Goal: Task Accomplishment & Management: Use online tool/utility

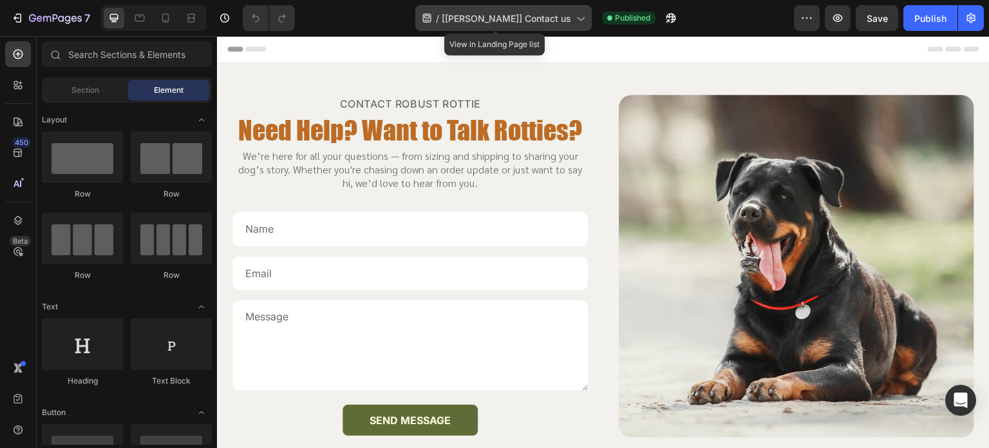
click at [575, 14] on icon at bounding box center [580, 18] width 13 height 13
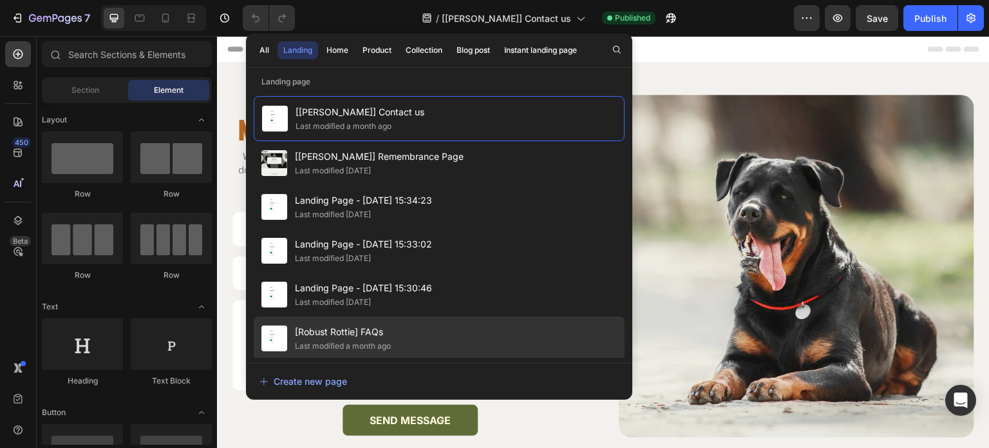
click at [456, 360] on div "[Robust Rottie] FAQs Last modified a month ago" at bounding box center [439, 382] width 371 height 44
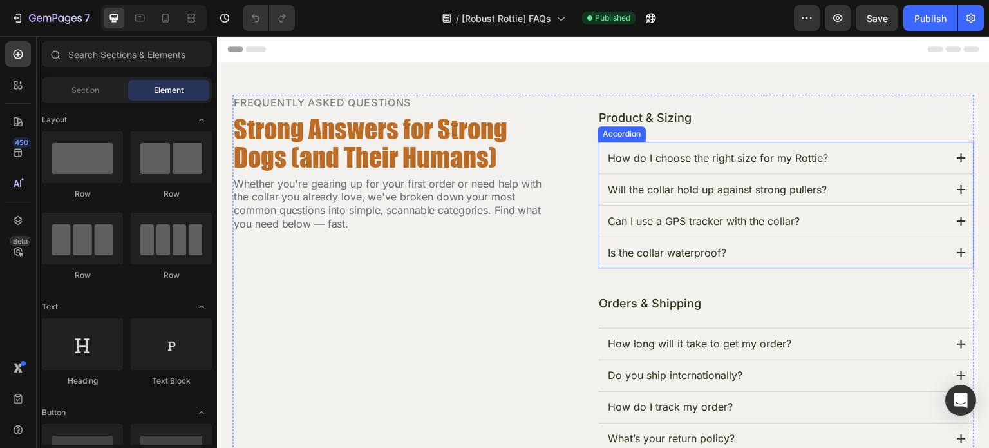
click at [957, 220] on icon at bounding box center [961, 220] width 9 height 9
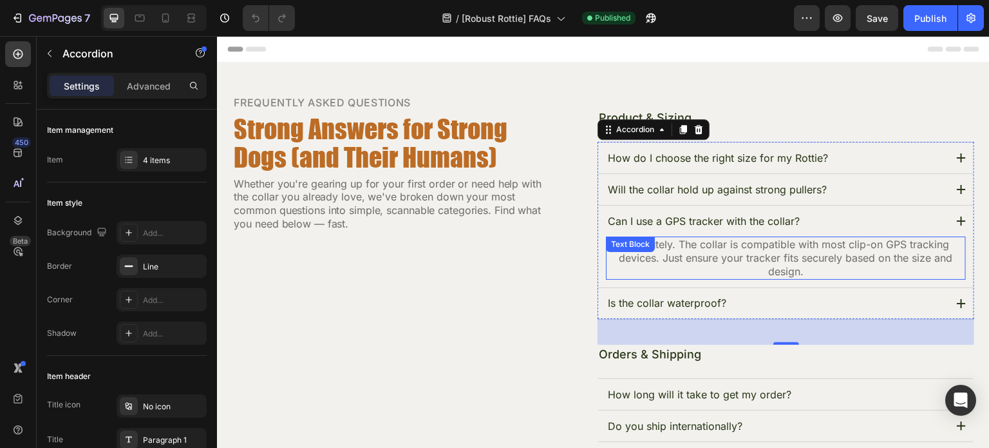
click at [873, 247] on p "Absolutely. The collar is compatible with most clip-on GPS tracking devices. Ju…" at bounding box center [785, 258] width 357 height 40
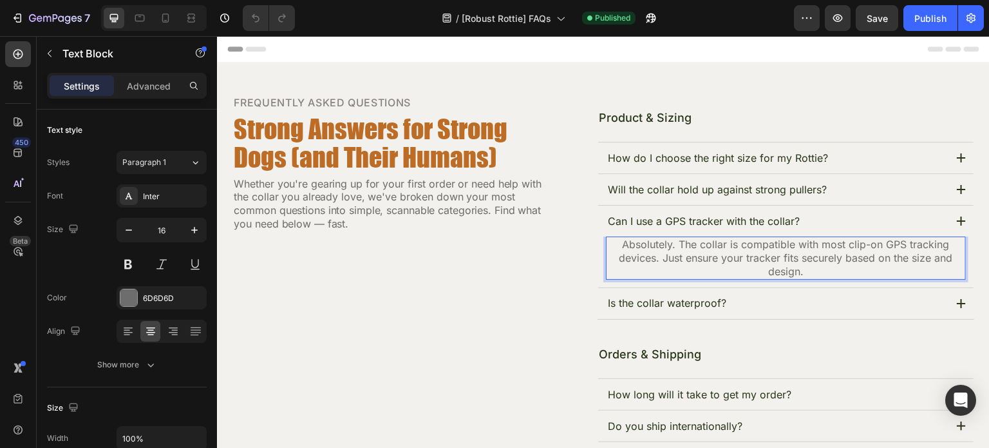
click at [849, 244] on p "Absolutely. The collar is compatible with most clip-on GPS tracking devices. Ju…" at bounding box center [785, 258] width 357 height 40
click at [880, 242] on p "Absolutely. The collar is compatible with most clip-on GPS tracking devices. Ju…" at bounding box center [785, 258] width 357 height 40
click at [806, 273] on p "Absolutely. The collar is compatible with Air Tags and Tile GPS tracking device…" at bounding box center [785, 258] width 357 height 40
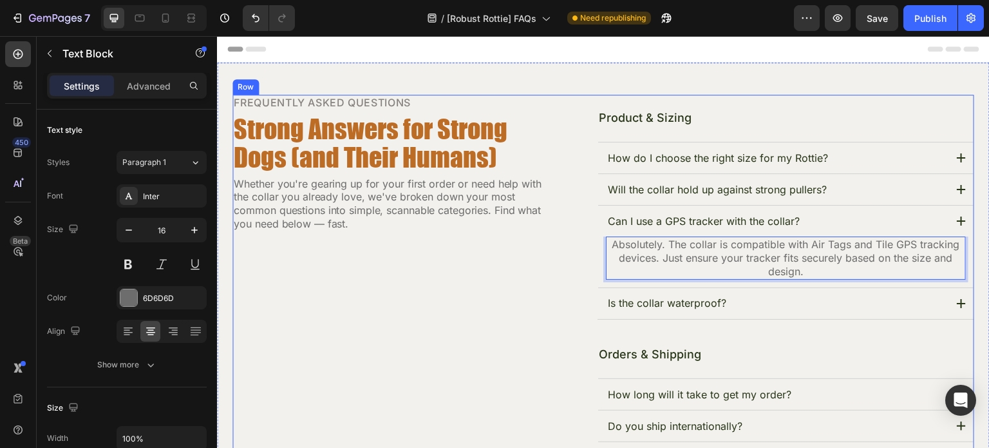
click at [563, 317] on div "FREQUENTLY ASKED QUESTIONS Text Block Strong Answers for Strong Dogs (and Their…" at bounding box center [604, 393] width 742 height 596
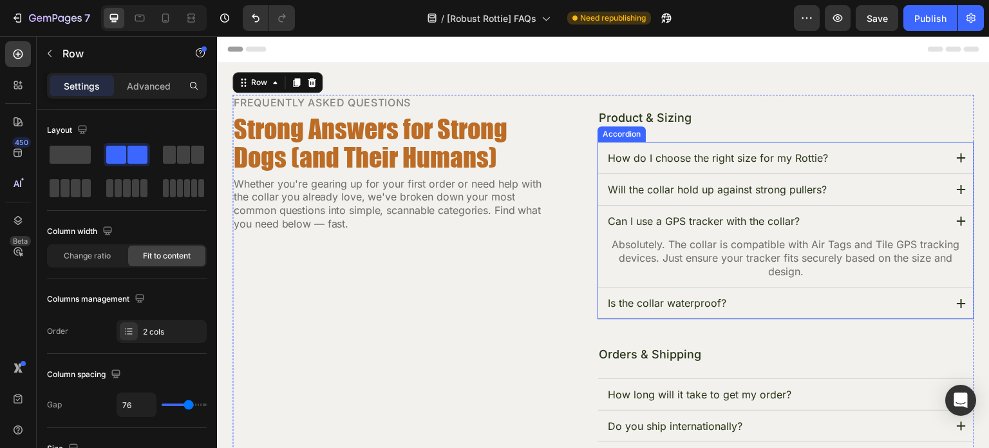
click at [957, 220] on icon at bounding box center [961, 220] width 9 height 9
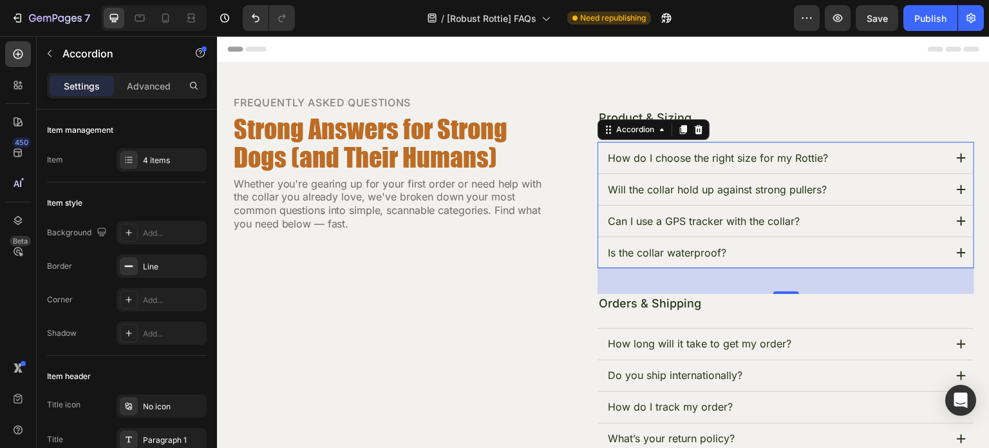
click at [957, 253] on icon at bounding box center [961, 252] width 9 height 9
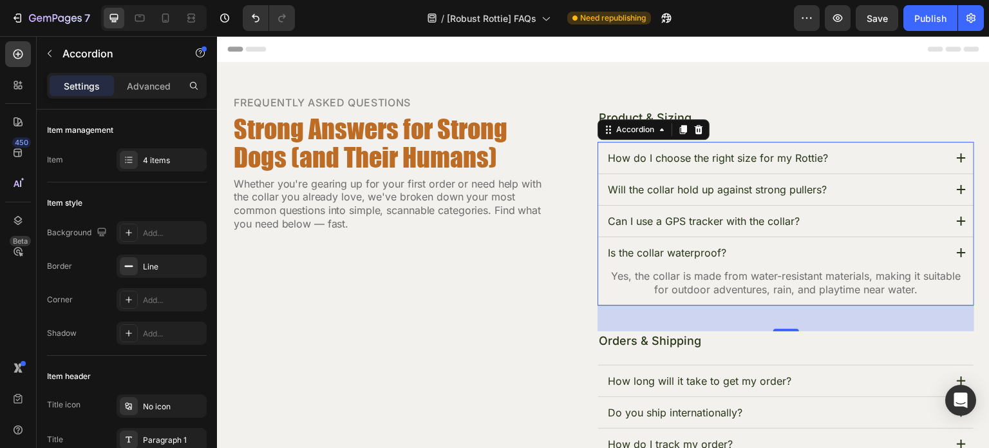
click at [957, 253] on icon at bounding box center [961, 252] width 9 height 9
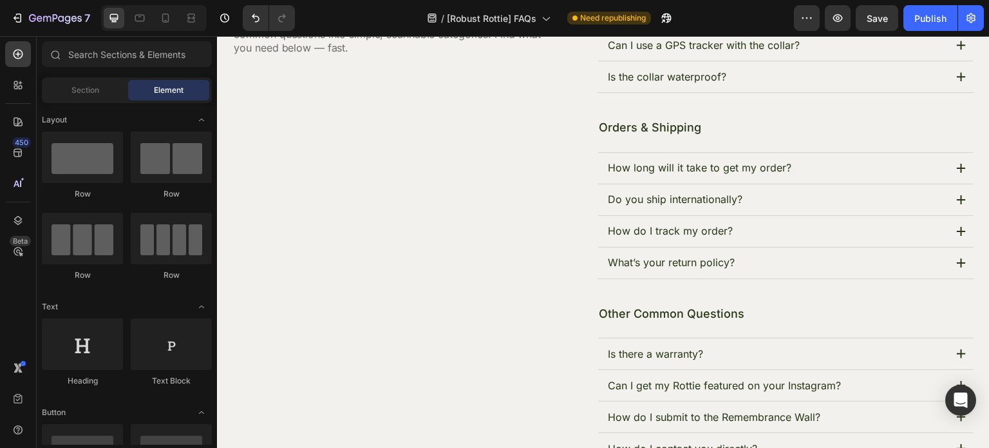
scroll to position [178, 0]
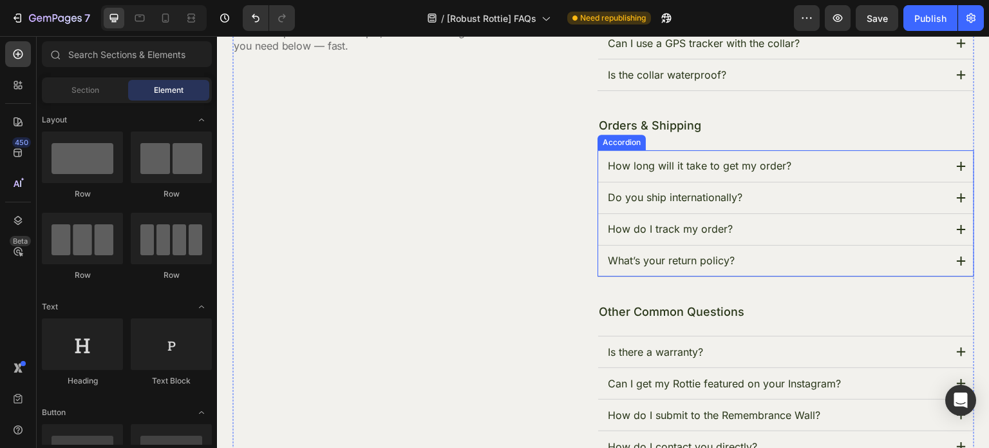
click at [957, 193] on icon at bounding box center [961, 197] width 9 height 9
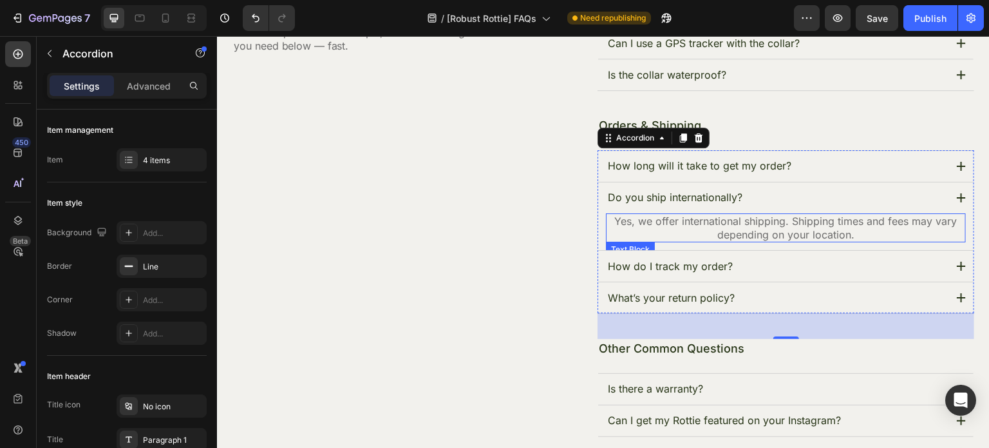
click at [862, 229] on p "Yes, we offer international shipping. Shipping times and fees may vary dependin…" at bounding box center [785, 227] width 357 height 27
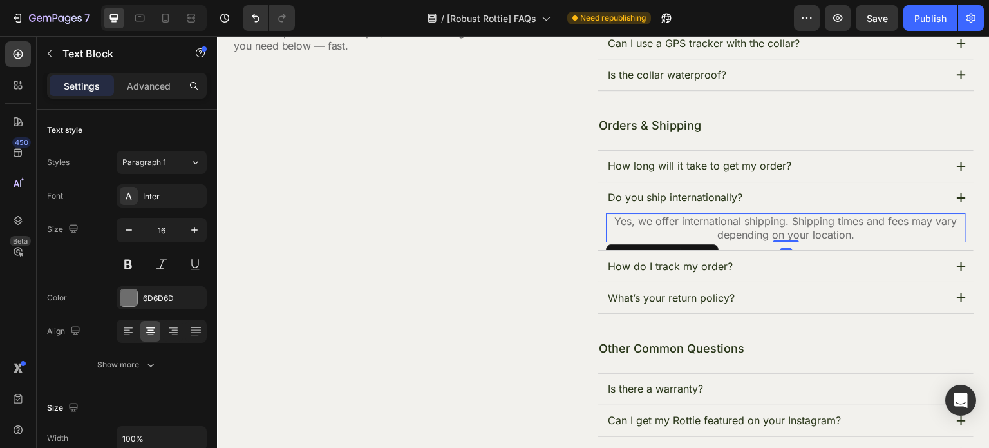
click at [842, 230] on p "Yes, we offer international shipping. Shipping times and fees may vary dependin…" at bounding box center [785, 227] width 357 height 27
click at [853, 231] on p "Yes, we offer international shipping. Shipping times and fees may vary dependin…" at bounding box center [785, 227] width 357 height 27
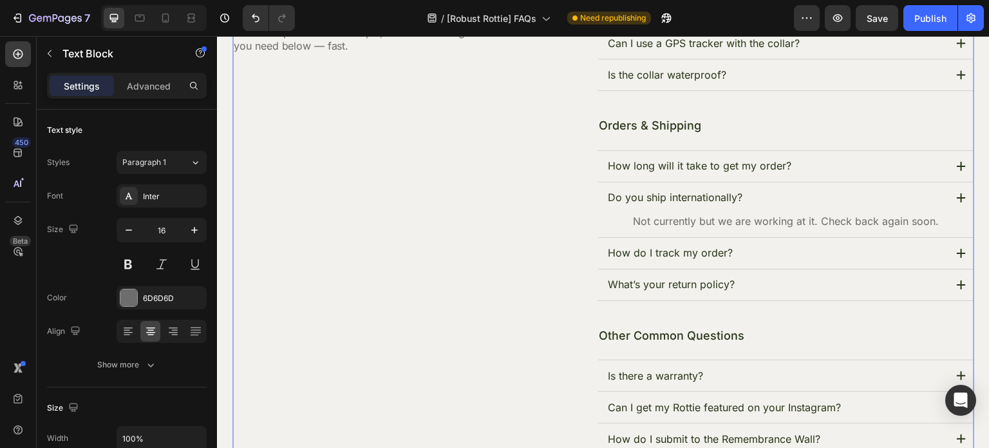
click at [527, 278] on div "FREQUENTLY ASKED QUESTIONS Text Block Strong Answers for Strong Dogs (and Their…" at bounding box center [391, 201] width 316 height 569
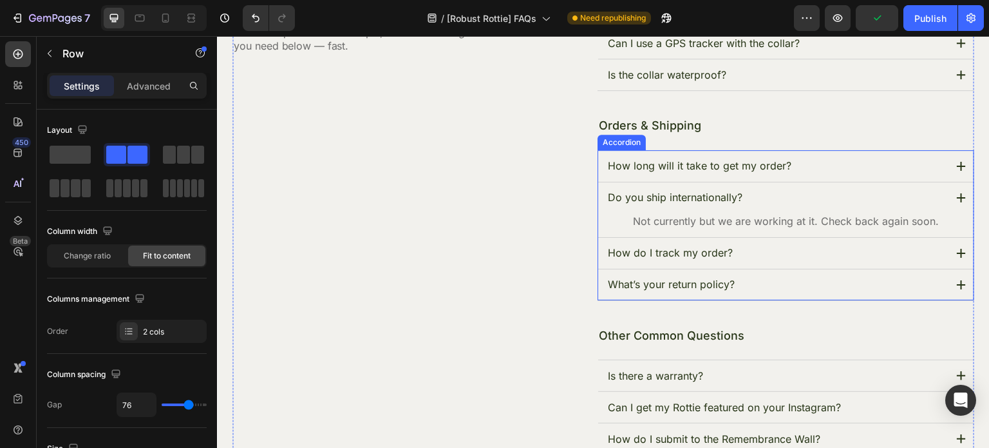
click at [957, 193] on icon at bounding box center [961, 197] width 9 height 9
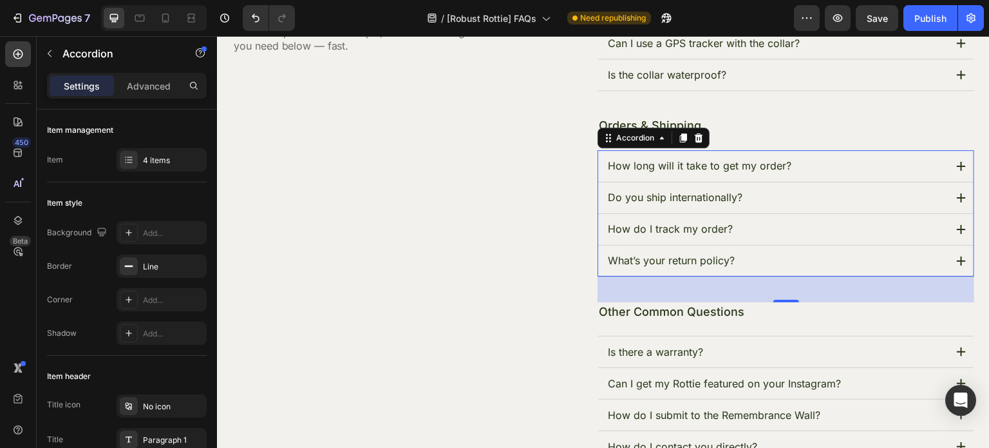
click at [957, 232] on icon at bounding box center [961, 229] width 9 height 9
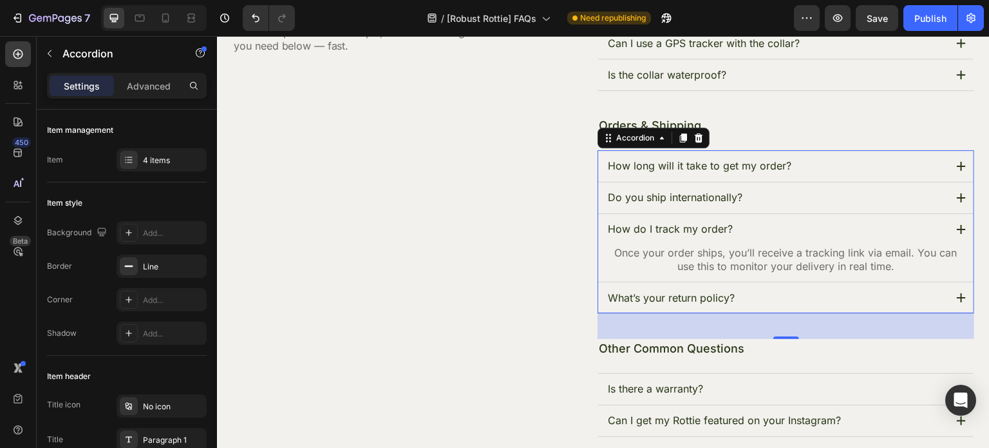
click at [957, 232] on icon at bounding box center [961, 229] width 9 height 9
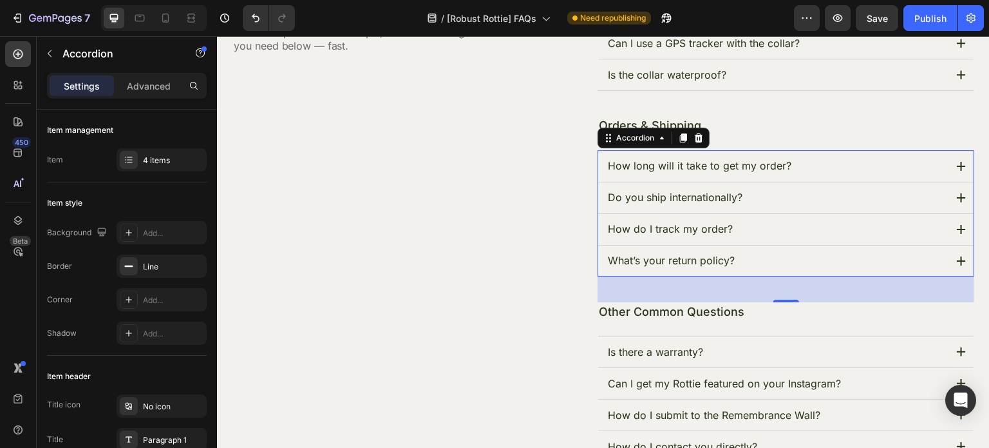
click at [957, 257] on icon at bounding box center [961, 260] width 9 height 9
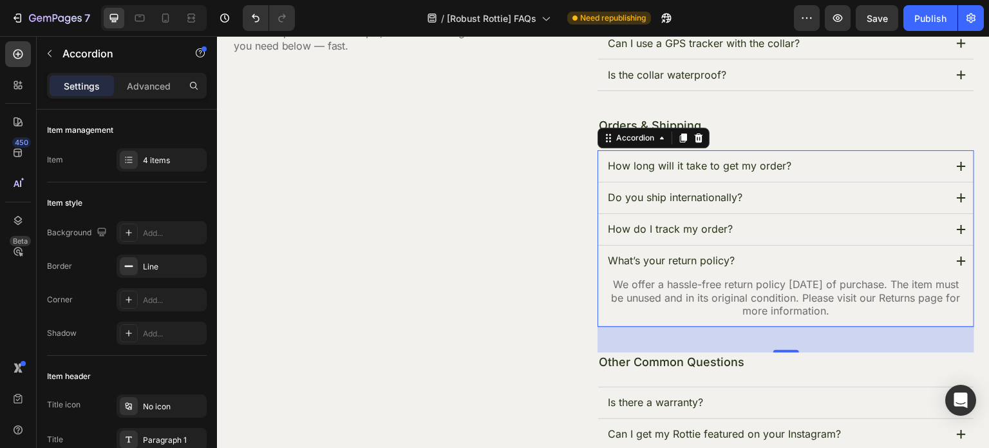
click at [957, 257] on icon at bounding box center [961, 260] width 9 height 9
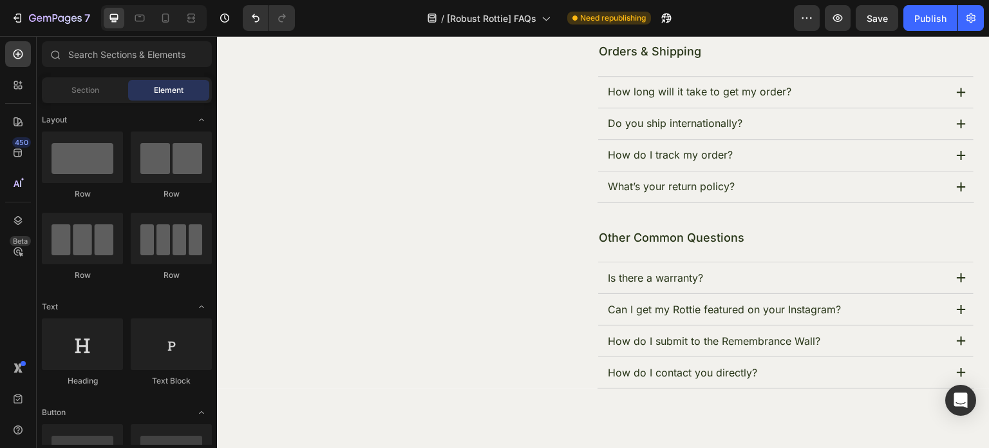
scroll to position [306, 0]
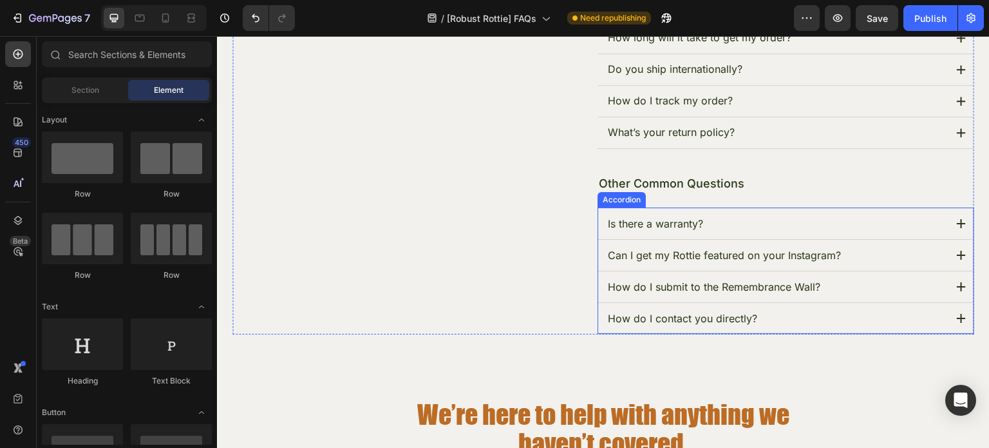
click at [957, 221] on icon at bounding box center [961, 223] width 9 height 9
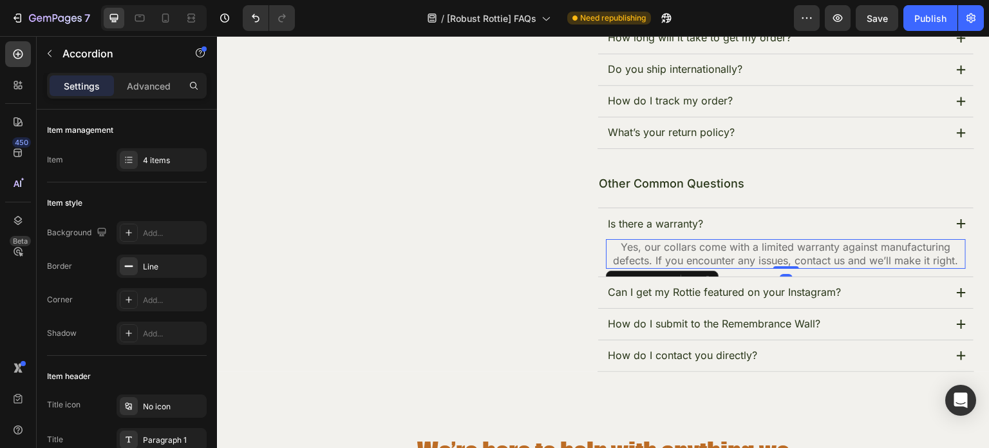
click at [951, 259] on p "Yes, our collars come with a limited warranty against manufacturing defects. If…" at bounding box center [785, 253] width 357 height 27
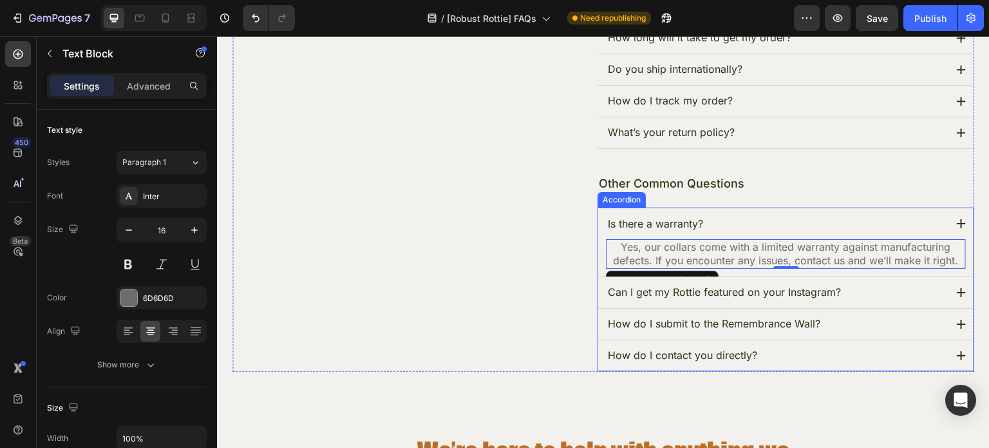
click at [957, 222] on icon at bounding box center [961, 223] width 9 height 9
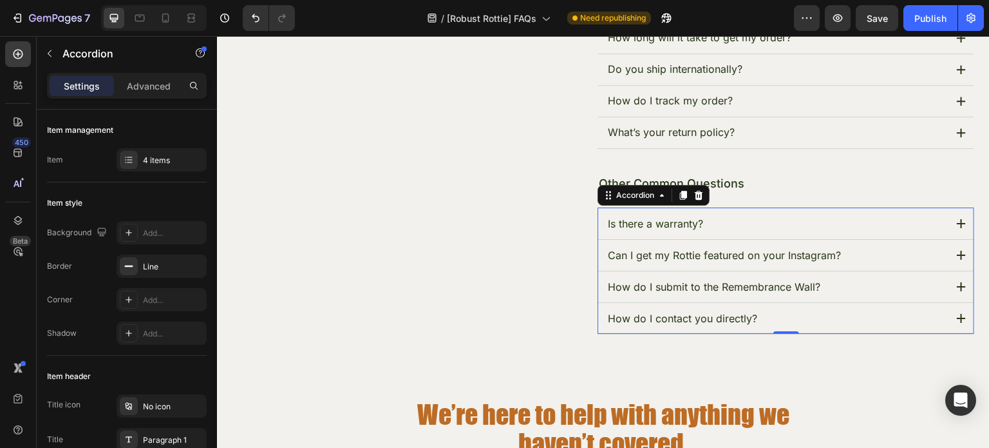
click at [957, 251] on icon at bounding box center [961, 255] width 9 height 9
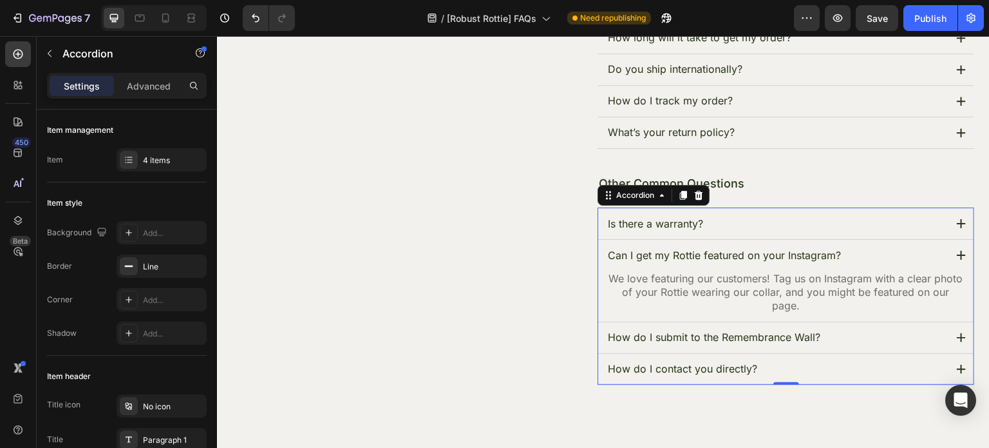
click at [957, 251] on icon at bounding box center [961, 255] width 9 height 9
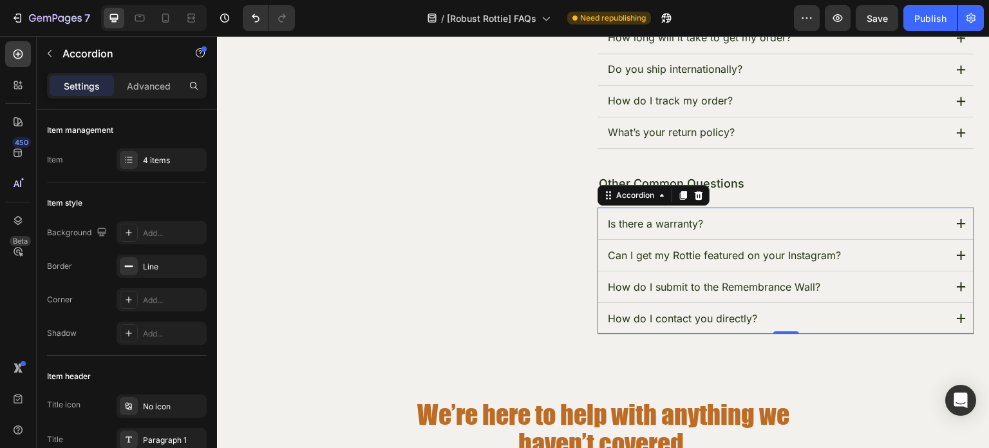
click at [957, 285] on icon at bounding box center [961, 286] width 9 height 9
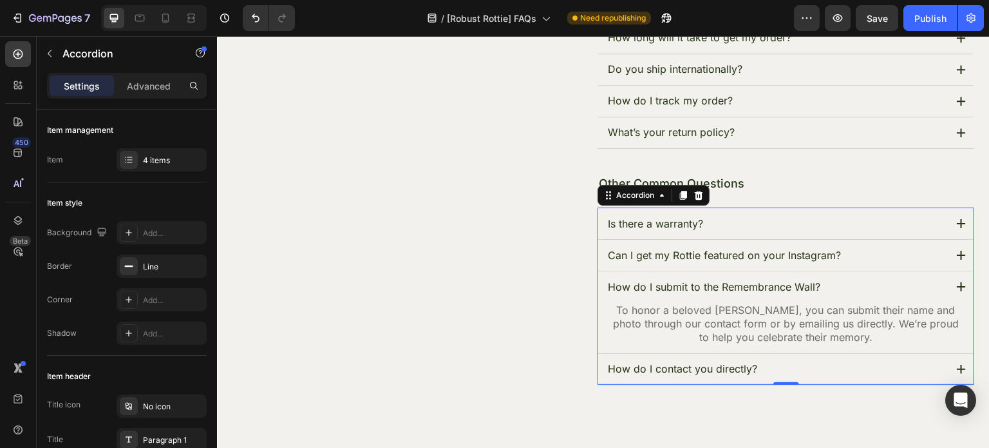
click at [957, 285] on icon at bounding box center [961, 286] width 9 height 9
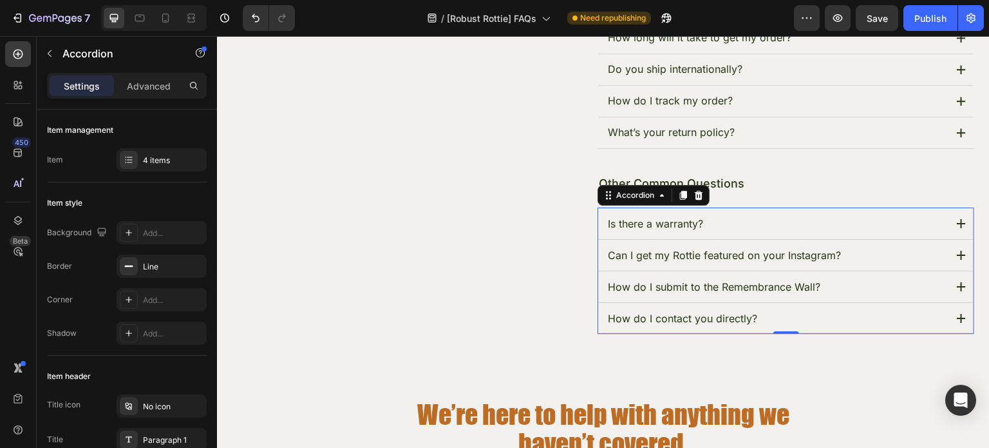
click at [957, 315] on icon at bounding box center [961, 318] width 9 height 9
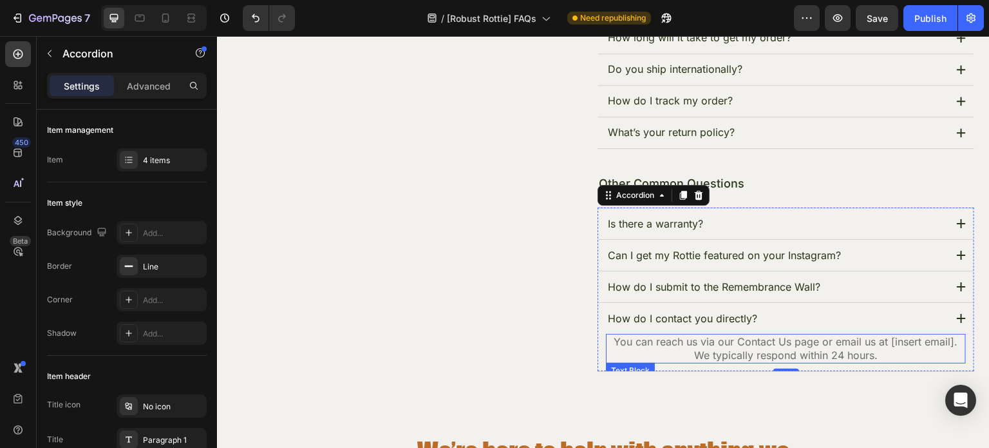
click at [947, 337] on p "You can reach us via our Contact Us page or email us at [insert email]. We typi…" at bounding box center [785, 348] width 357 height 27
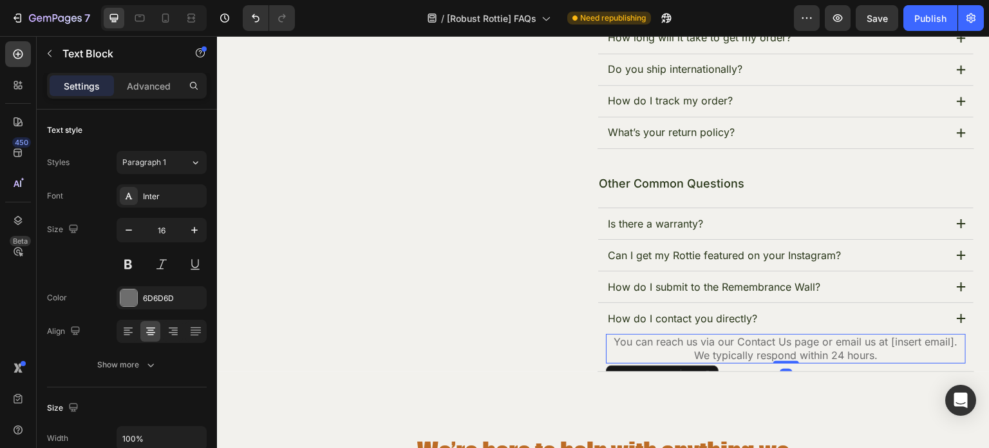
click at [943, 340] on p "You can reach us via our Contact Us page or email us at [insert email]. We typi…" at bounding box center [785, 348] width 357 height 27
click at [943, 354] on p "You can reach us via our Contact Us page or email us at support@robustrottie,co…" at bounding box center [785, 348] width 357 height 27
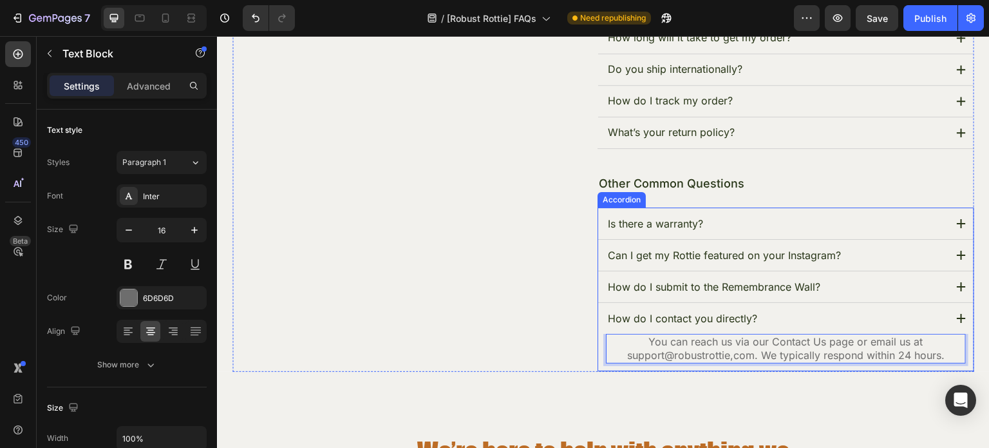
click at [951, 322] on div "How do I contact you directly?" at bounding box center [785, 318] width 375 height 31
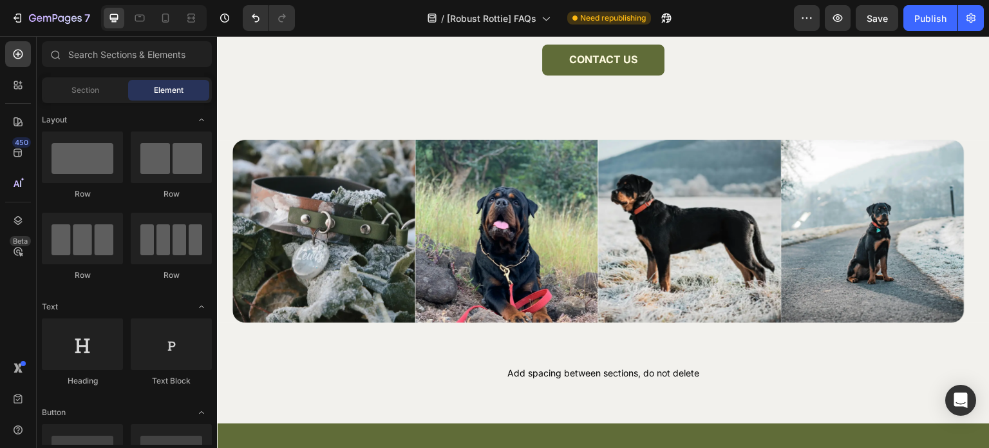
scroll to position [775, 0]
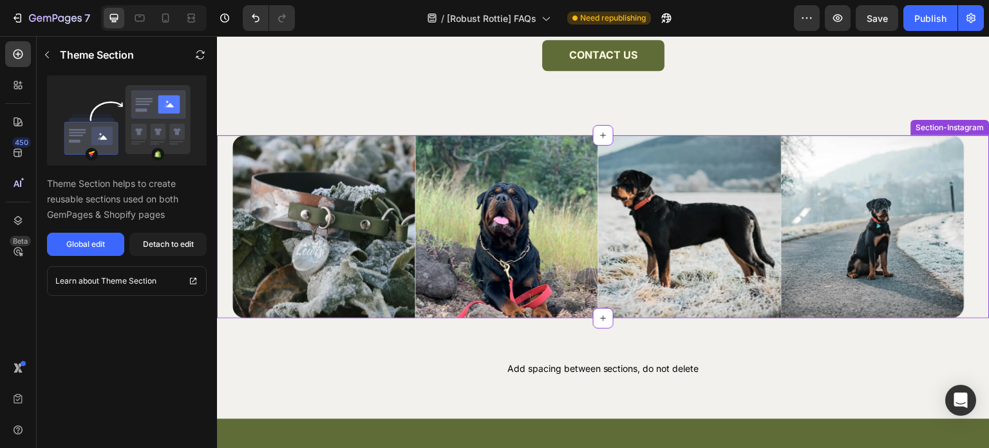
click at [343, 261] on img at bounding box center [324, 226] width 183 height 183
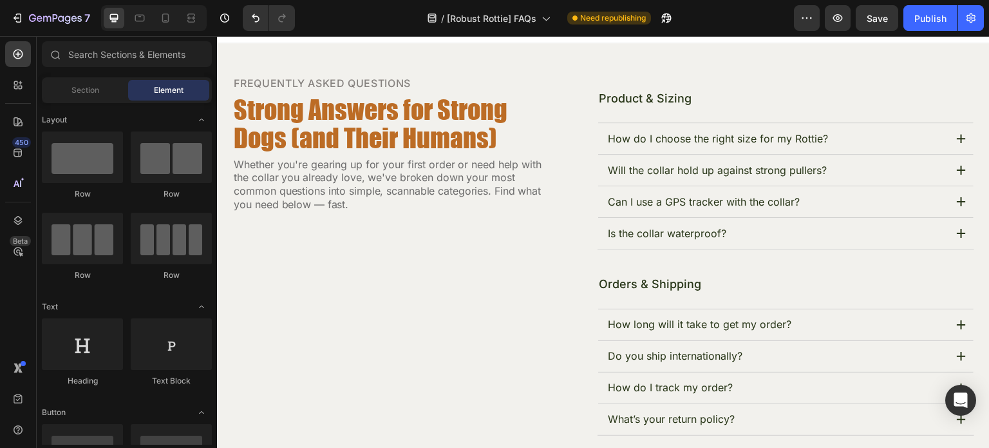
scroll to position [0, 0]
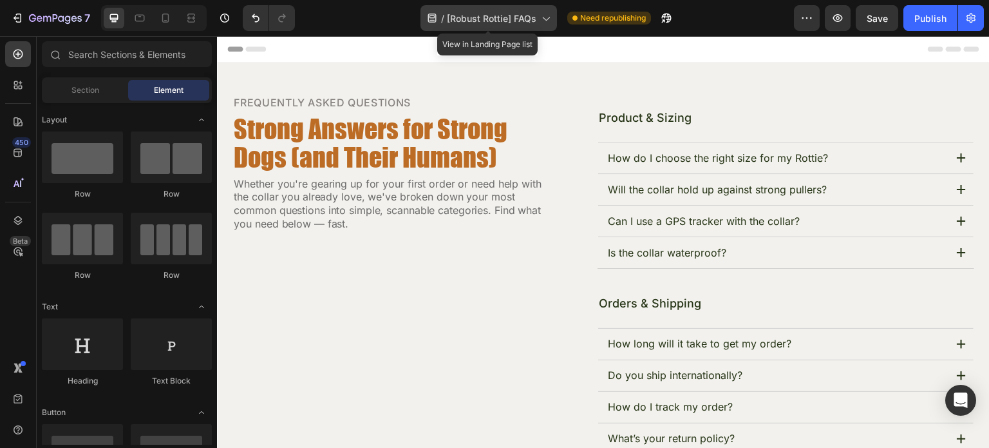
click at [549, 17] on icon at bounding box center [545, 18] width 13 height 13
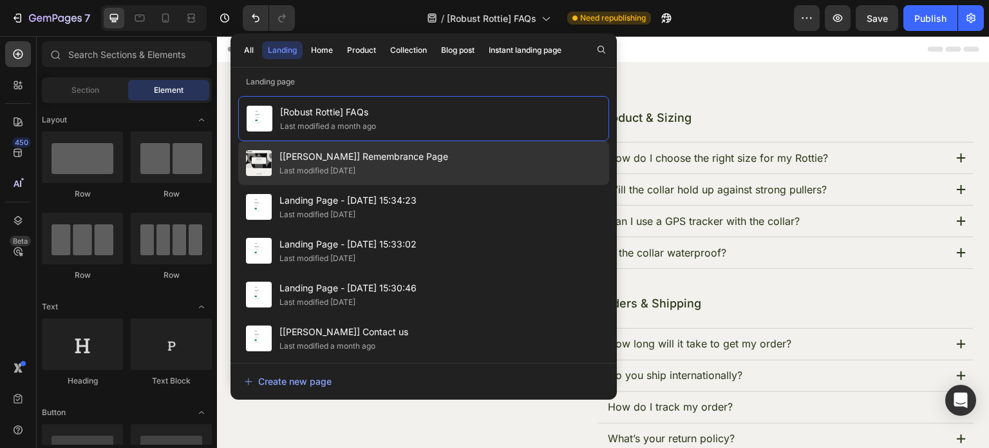
click at [469, 185] on div "[Robust Rottie] Remembrance Page Last modified 7 days ago" at bounding box center [423, 207] width 371 height 44
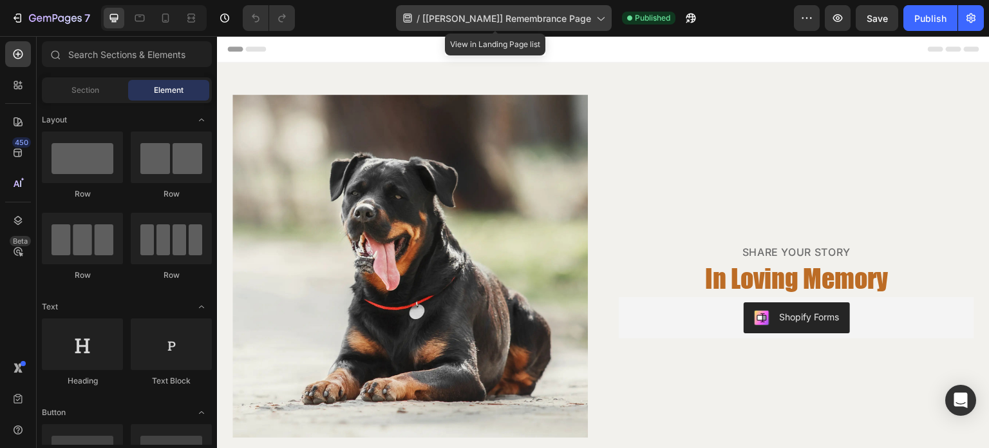
click at [594, 21] on icon at bounding box center [600, 18] width 13 height 13
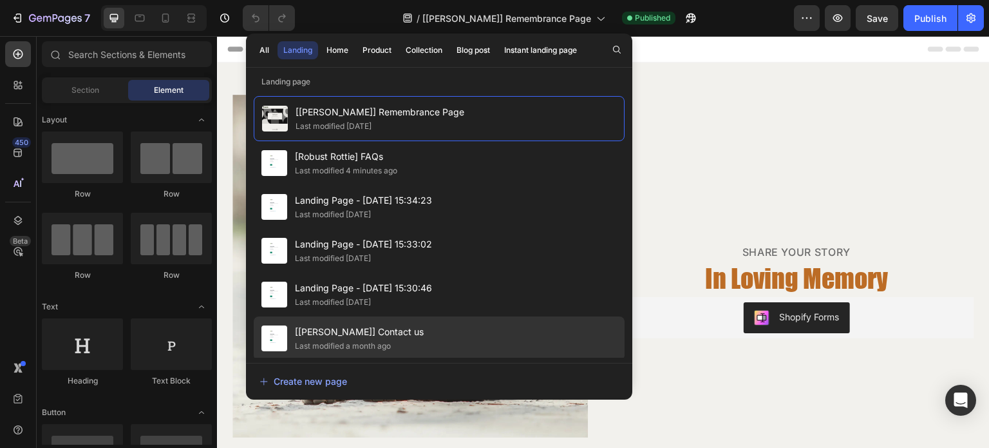
click at [453, 360] on div "[Robust Rottie] Contact us Last modified a month ago" at bounding box center [439, 382] width 371 height 44
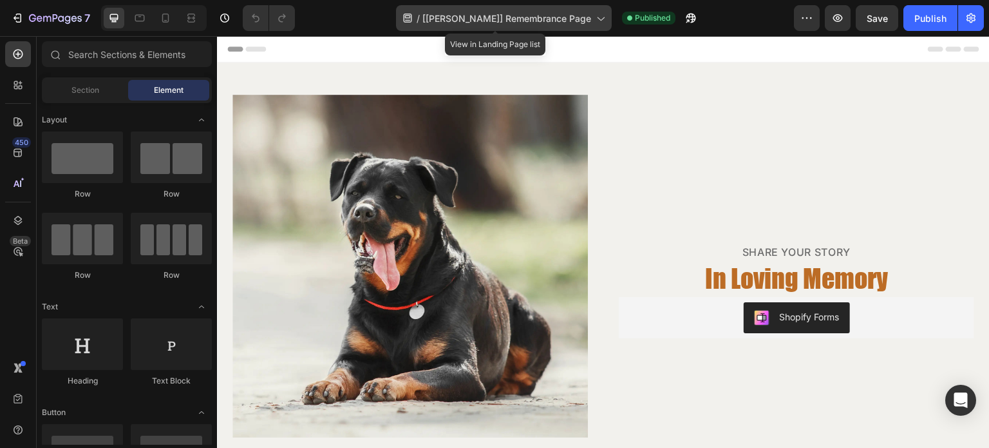
click at [584, 23] on div "/ [Robust Rottie] Remembrance Page" at bounding box center [504, 18] width 216 height 26
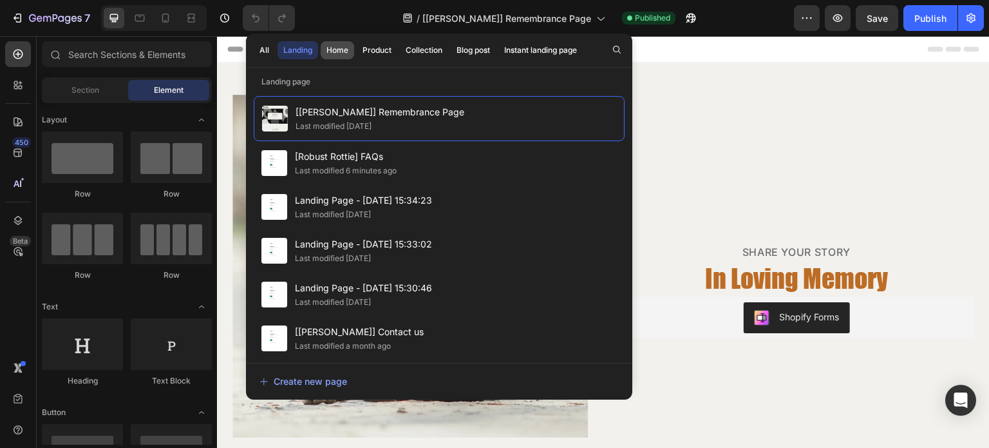
click at [343, 48] on div "Home" at bounding box center [338, 50] width 22 height 12
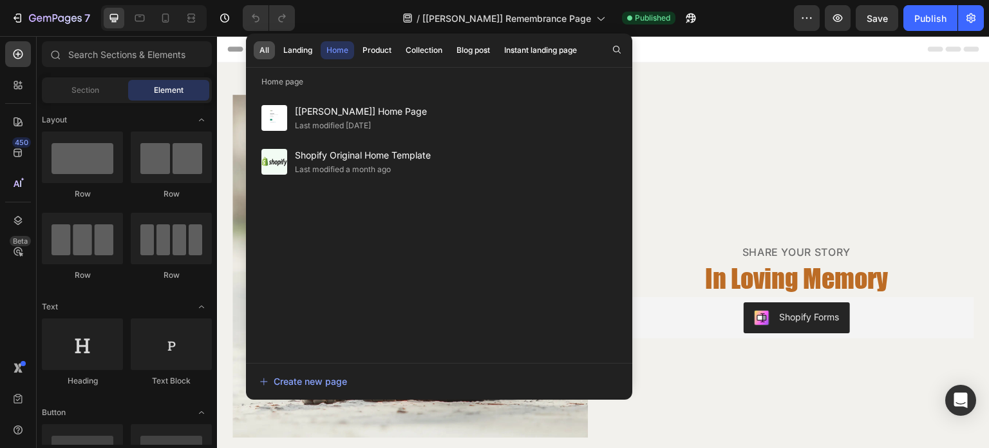
click at [265, 47] on div "All" at bounding box center [265, 50] width 10 height 12
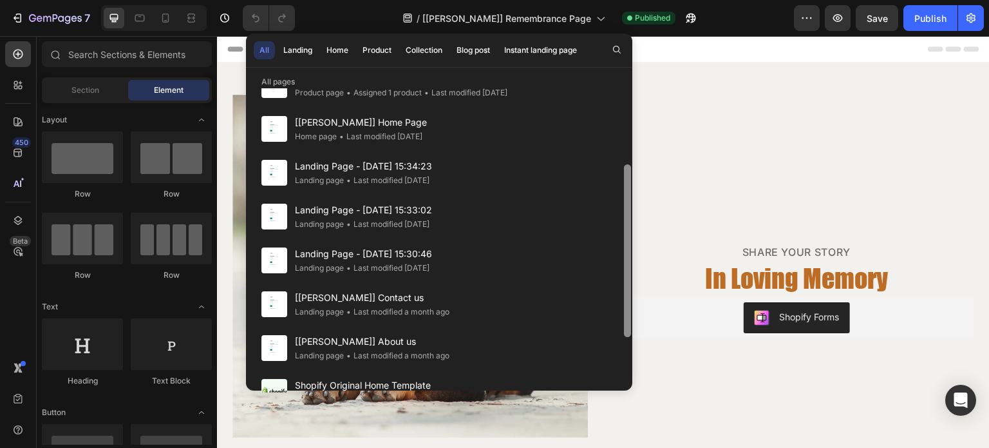
scroll to position [142, 0]
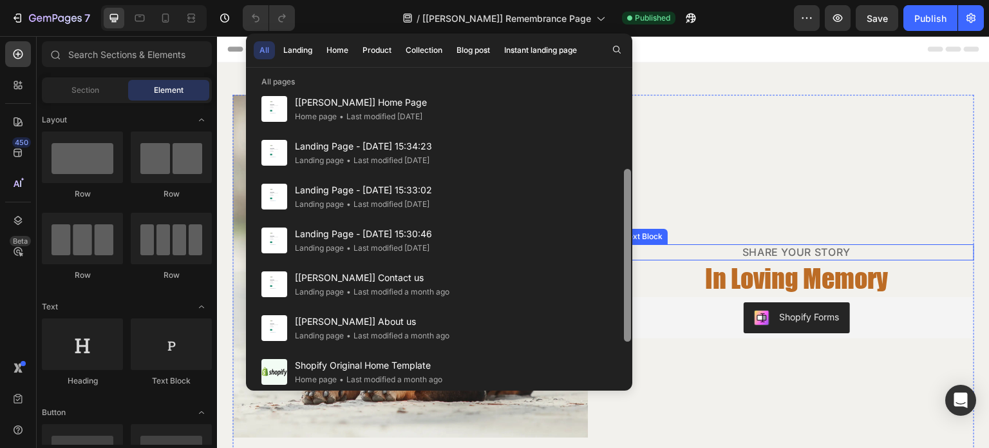
drag, startPoint x: 848, startPoint y: 151, endPoint x: 649, endPoint y: 245, distance: 219.3
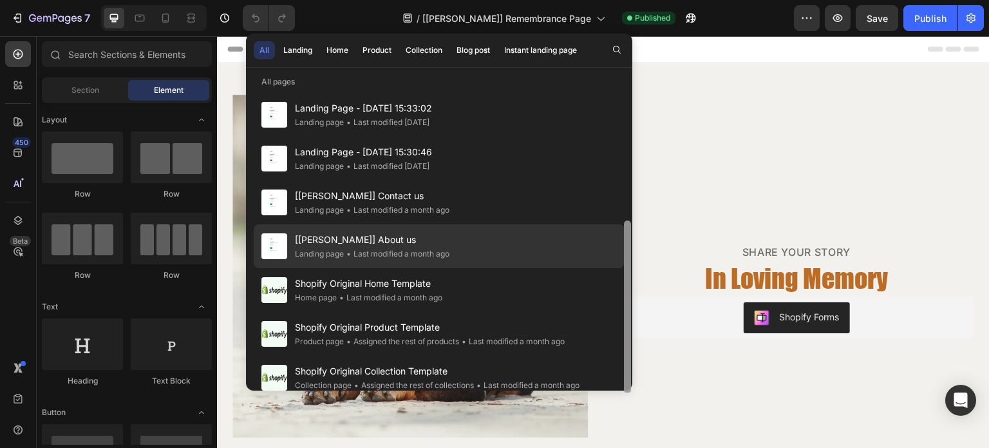
scroll to position [230, 0]
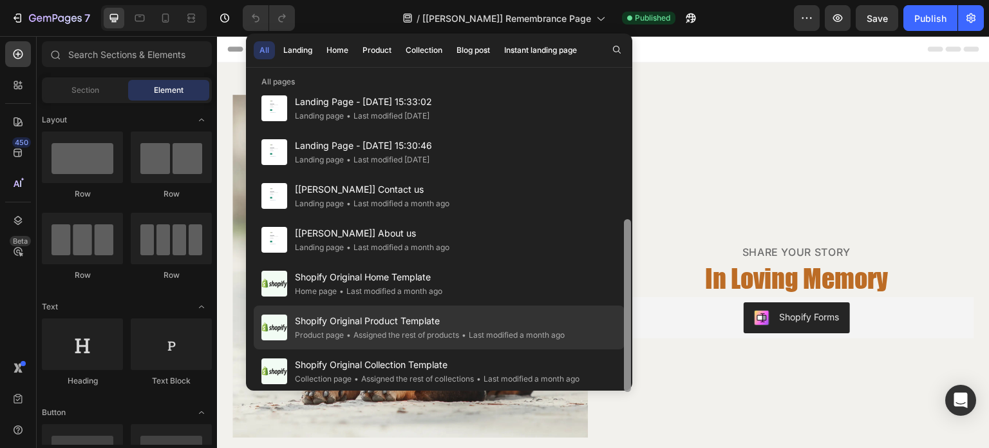
click at [497, 325] on span "Shopify Original Product Template" at bounding box center [430, 320] width 270 height 15
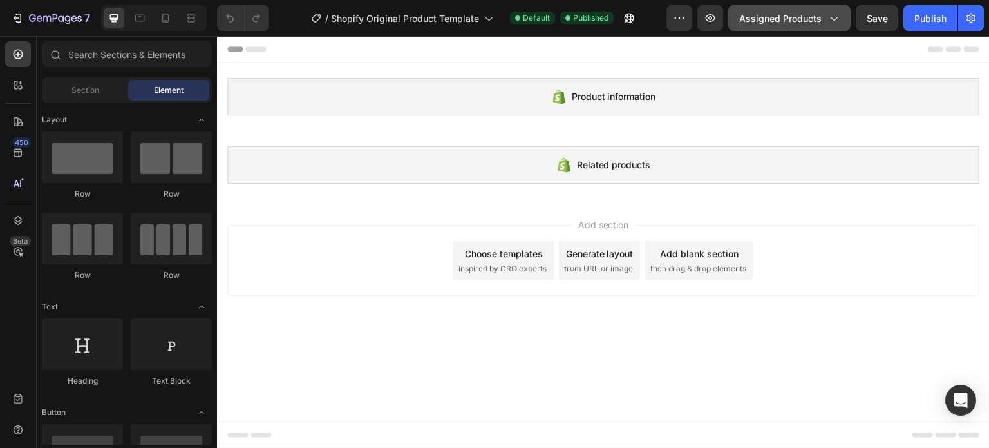
click at [835, 27] on button "Assigned Products" at bounding box center [789, 18] width 122 height 26
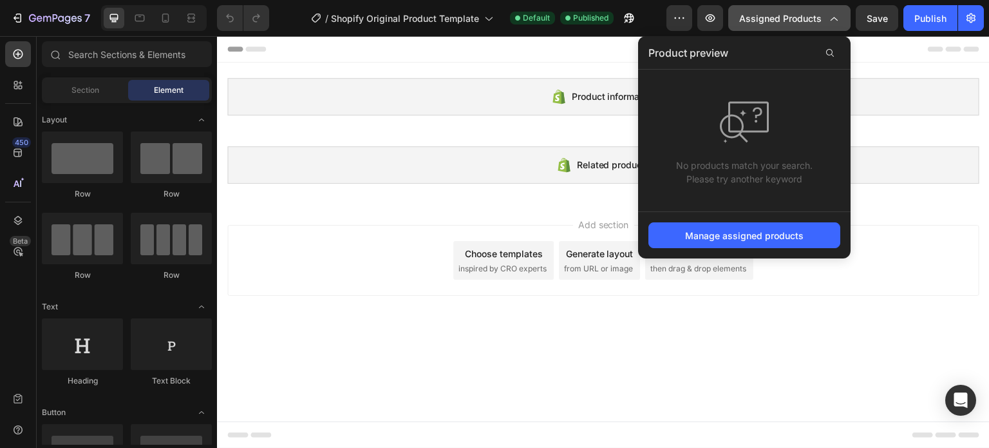
click at [835, 27] on button "Assigned Products" at bounding box center [789, 18] width 122 height 26
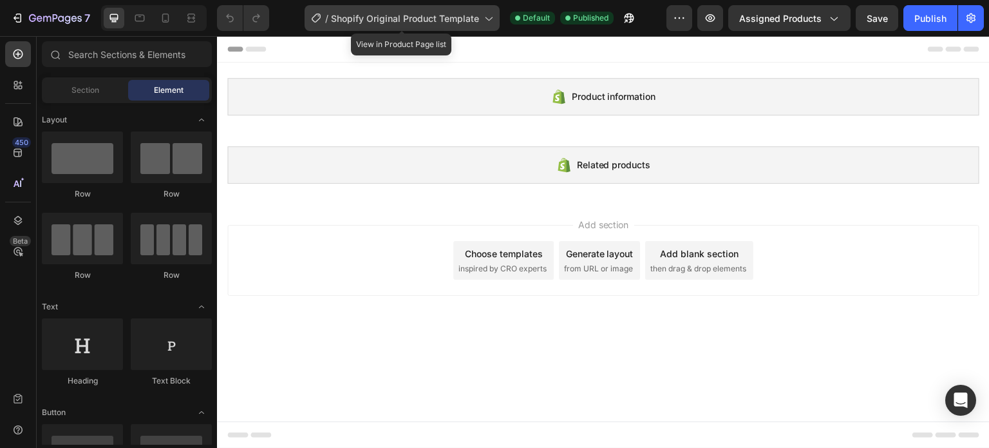
click at [483, 25] on div "/ Shopify Original Product Template" at bounding box center [402, 18] width 195 height 26
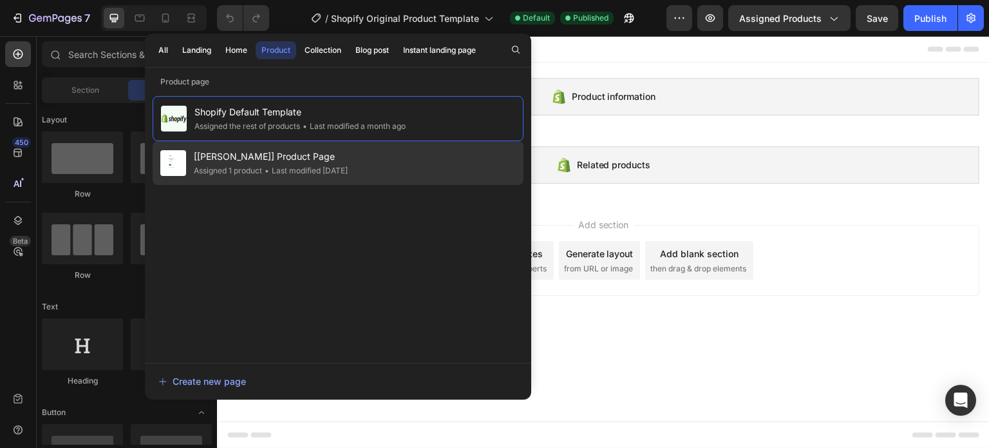
click at [374, 154] on div "[Robust Rottie] Product Page Assigned 1 product • Last modified 7 days ago" at bounding box center [338, 163] width 371 height 44
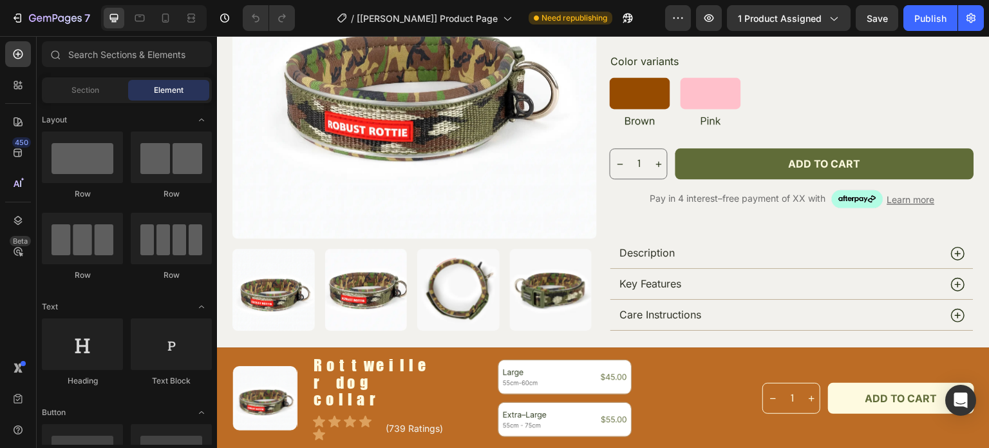
scroll to position [399, 0]
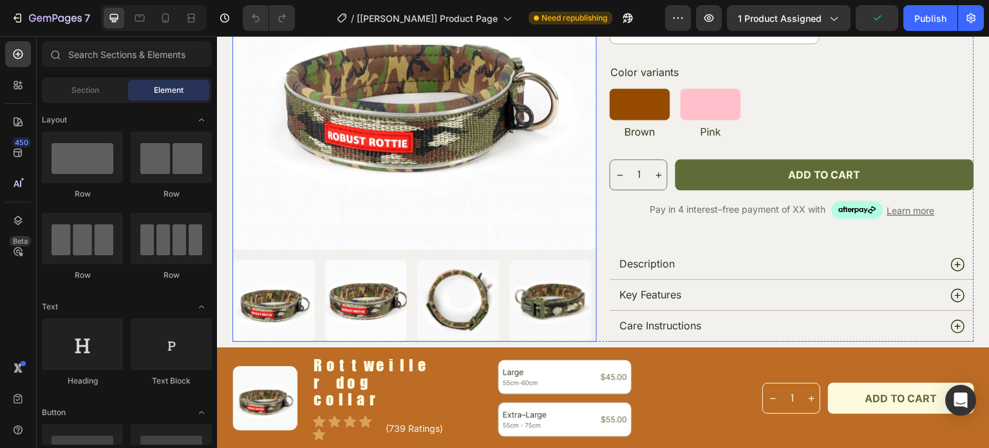
click at [494, 158] on img at bounding box center [415, 87] width 365 height 323
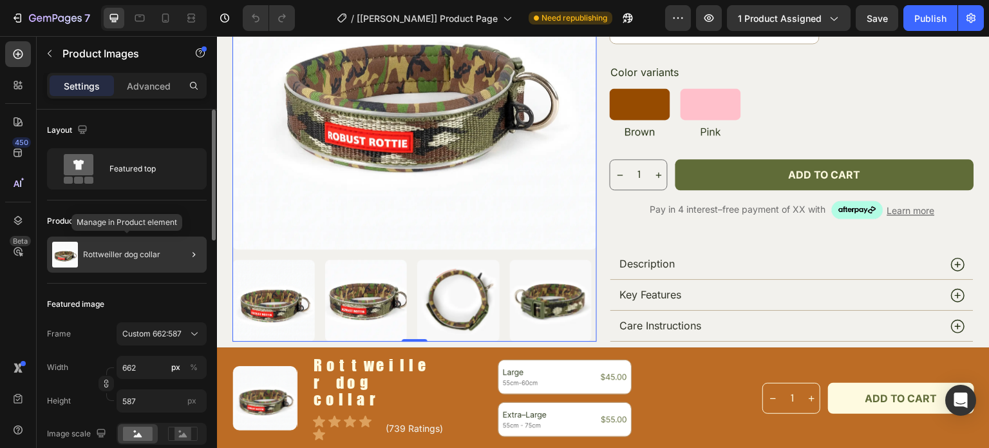
click at [156, 248] on div "Rottweiller dog collar" at bounding box center [127, 254] width 160 height 36
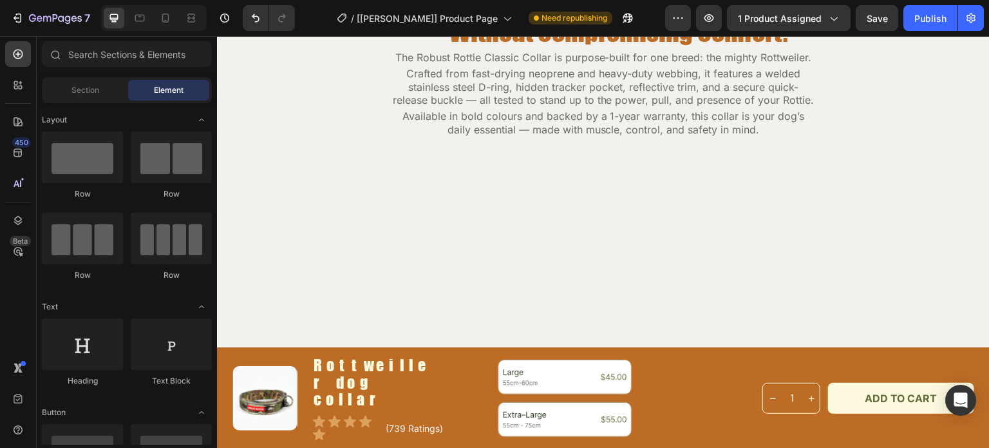
scroll to position [831, 0]
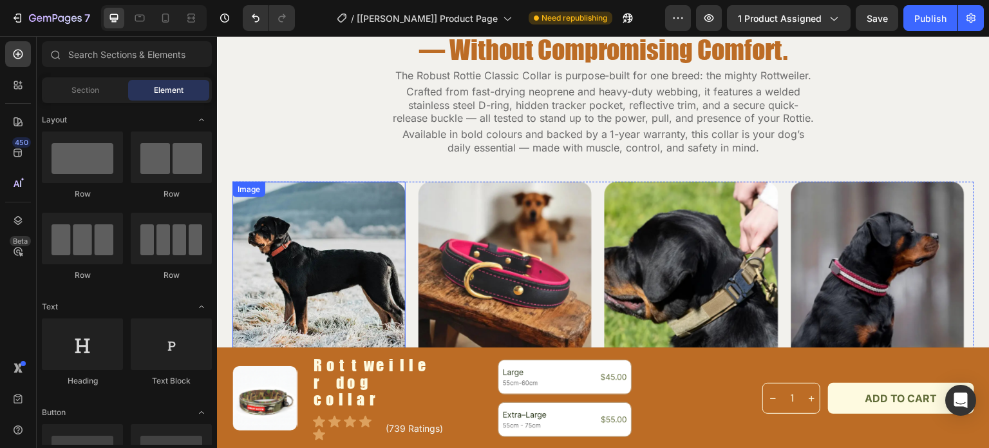
click at [366, 263] on img at bounding box center [319, 274] width 173 height 184
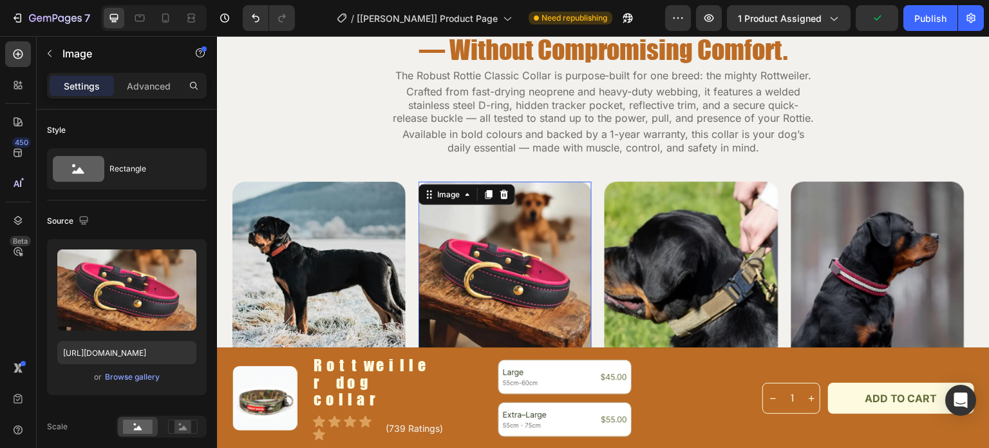
click at [508, 272] on img at bounding box center [505, 274] width 173 height 184
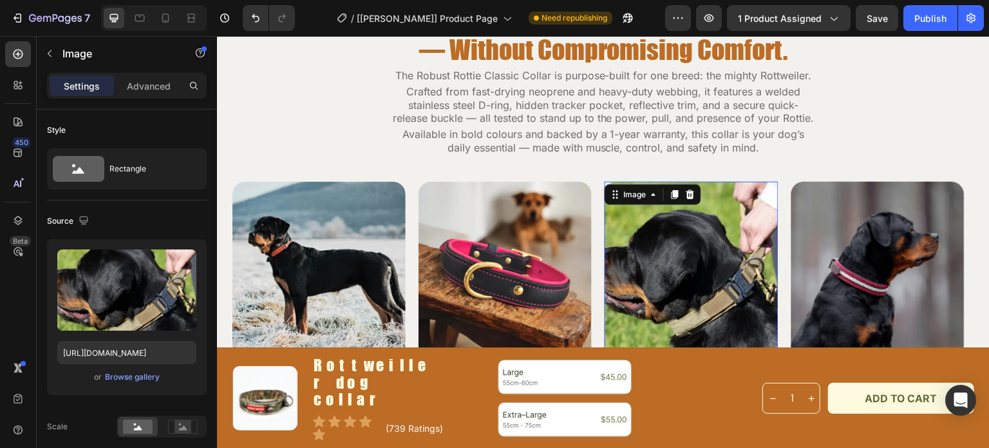
click at [655, 268] on img at bounding box center [691, 274] width 173 height 184
click at [136, 375] on div "Browse gallery" at bounding box center [132, 377] width 55 height 12
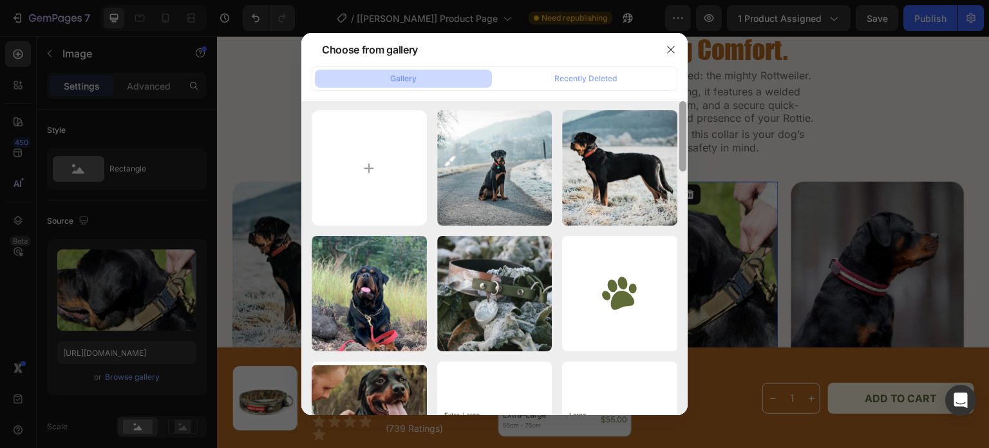
scroll to position [0, 0]
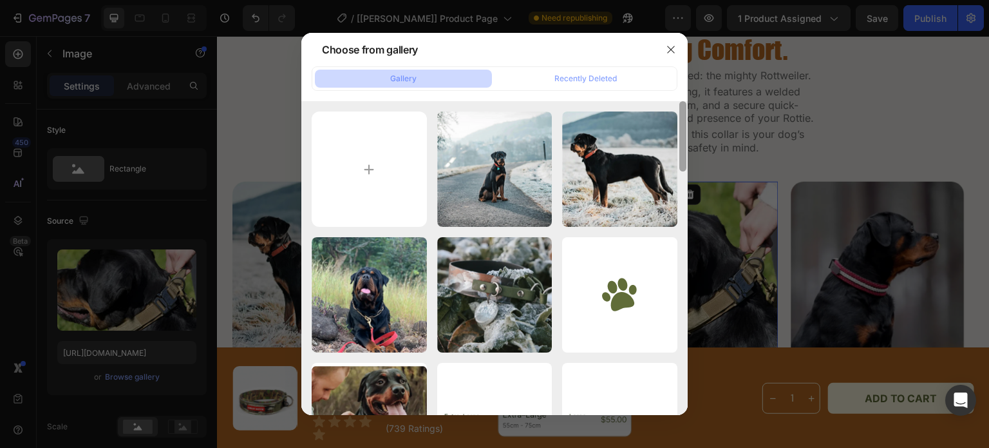
drag, startPoint x: 685, startPoint y: 113, endPoint x: 677, endPoint y: 102, distance: 12.9
click at [677, 102] on div "y4.webp 77.52 kb y3.webp 42.13 kb y2.webp 106.49 kb y1.webp 43.44 kb Paw.png 1.…" at bounding box center [494, 258] width 386 height 314
click at [363, 174] on input "file" at bounding box center [369, 168] width 115 height 115
type input "C:\fakepath\PXL_20250729_015852790.MP.jpg"
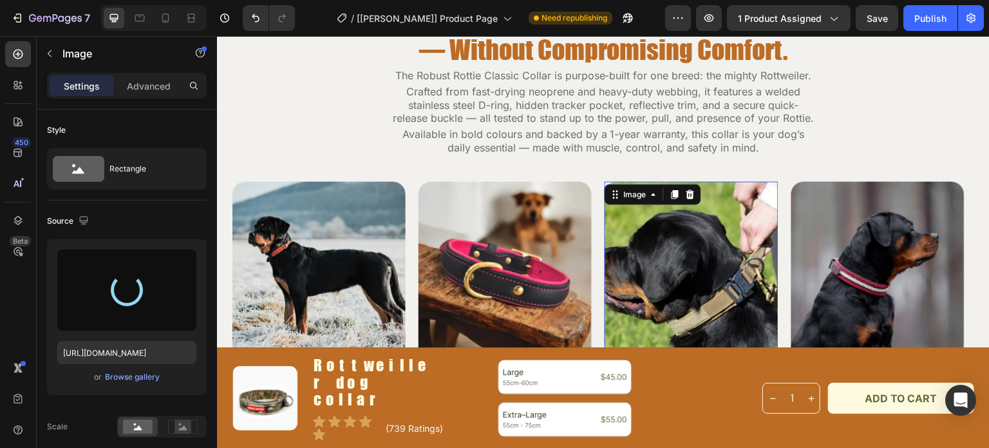
type input "[URL][DOMAIN_NAME]"
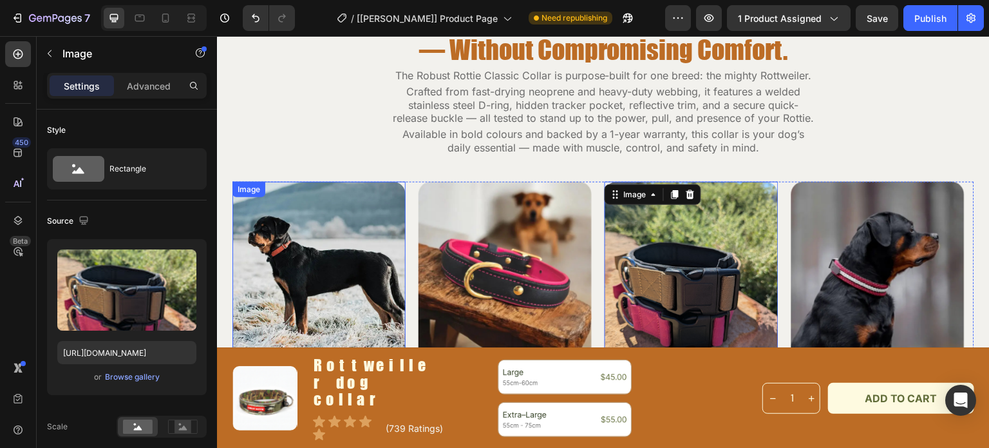
click at [356, 224] on img at bounding box center [319, 274] width 173 height 184
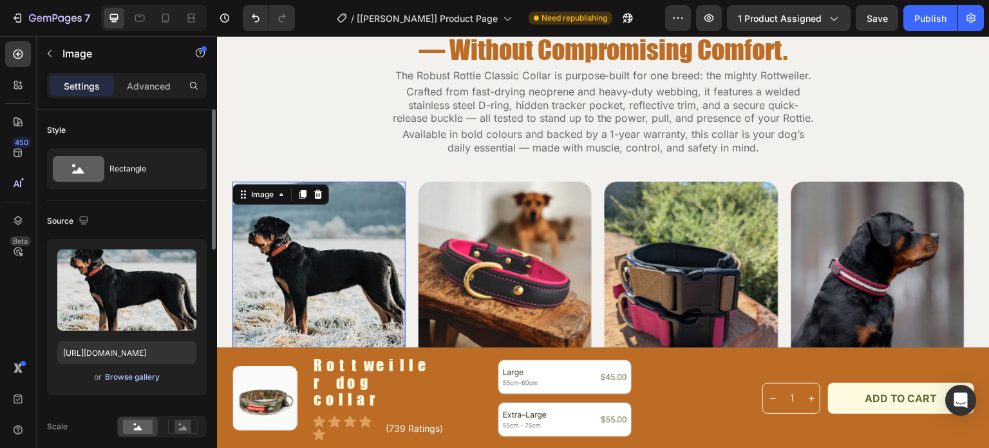
click at [140, 377] on div "Browse gallery" at bounding box center [132, 377] width 55 height 12
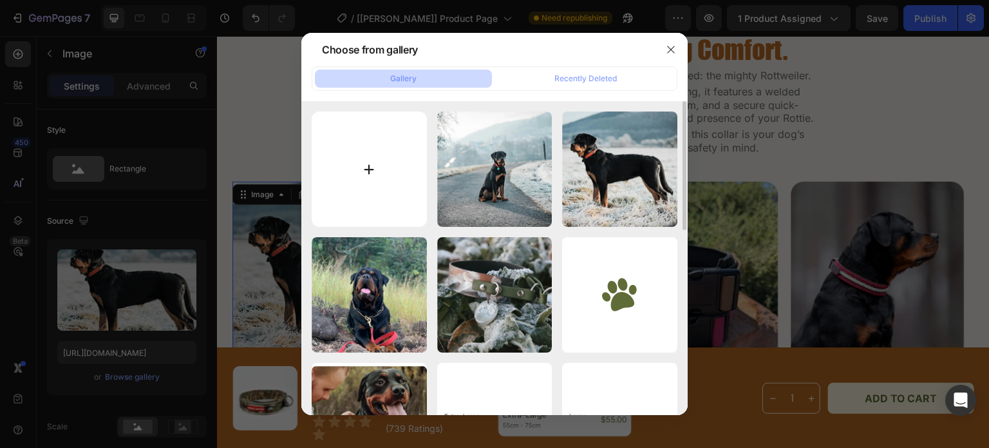
click at [385, 154] on input "file" at bounding box center [369, 168] width 115 height 115
type input "C:\fakepath\[URL][DOMAIN_NAME]~2.jpg"
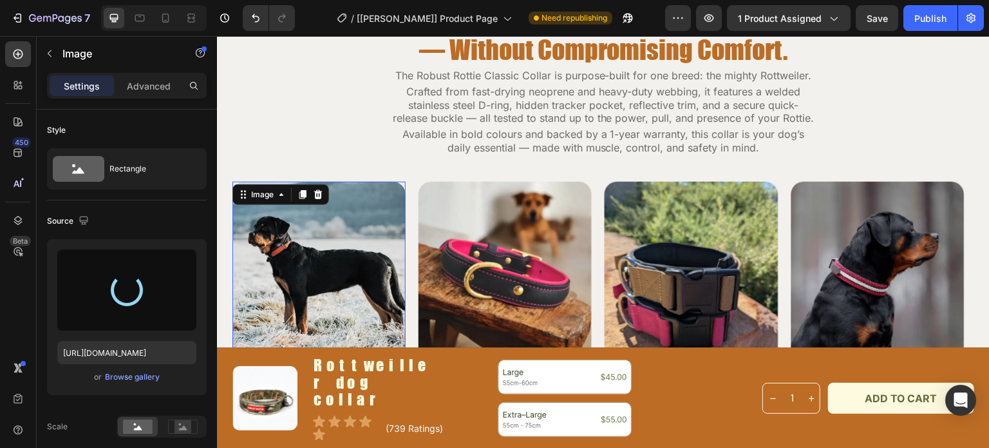
type input "[URL][DOMAIN_NAME]"
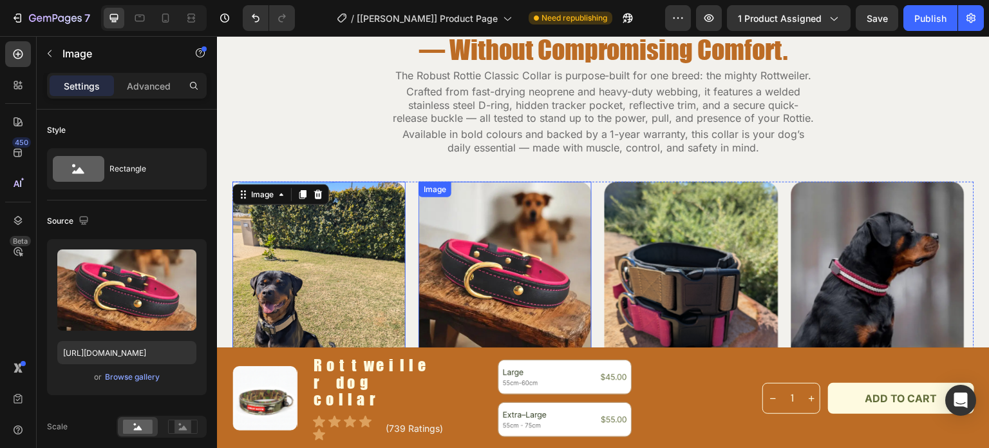
click at [480, 263] on img at bounding box center [505, 274] width 173 height 184
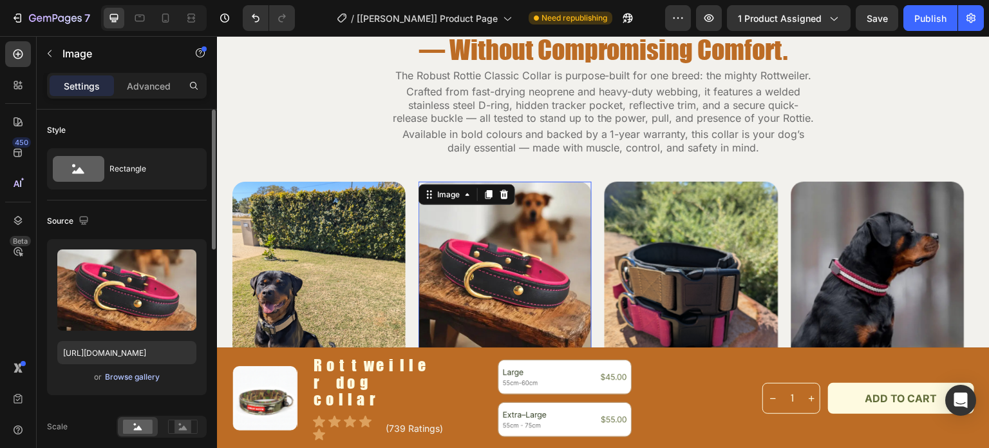
click at [133, 378] on div "Browse gallery" at bounding box center [132, 377] width 55 height 12
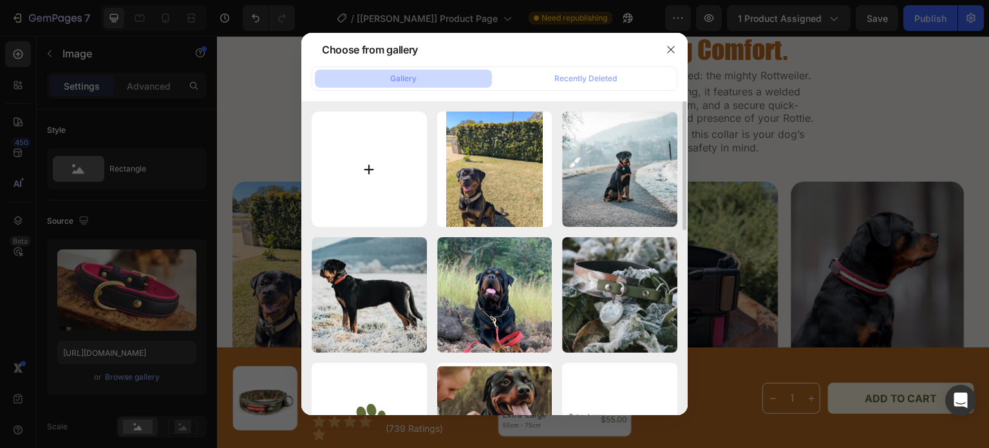
click at [341, 192] on input "file" at bounding box center [369, 168] width 115 height 115
click at [670, 51] on icon "button" at bounding box center [671, 49] width 10 height 10
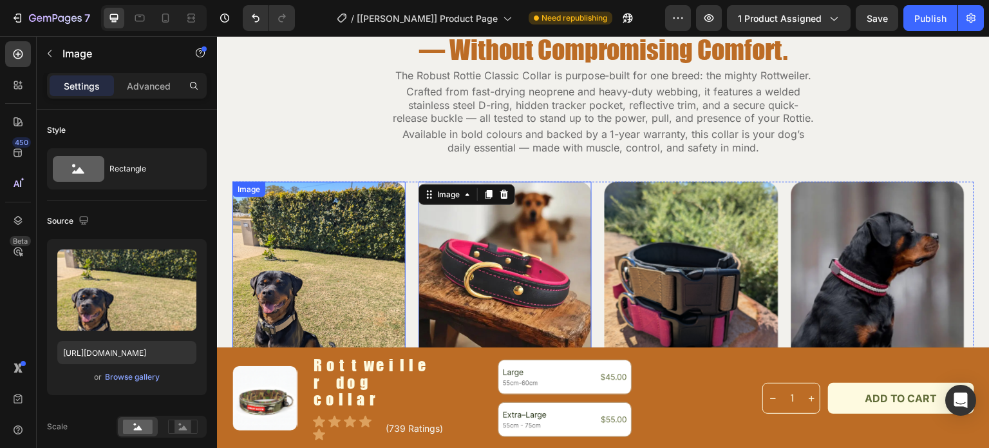
click at [351, 281] on img at bounding box center [319, 274] width 173 height 184
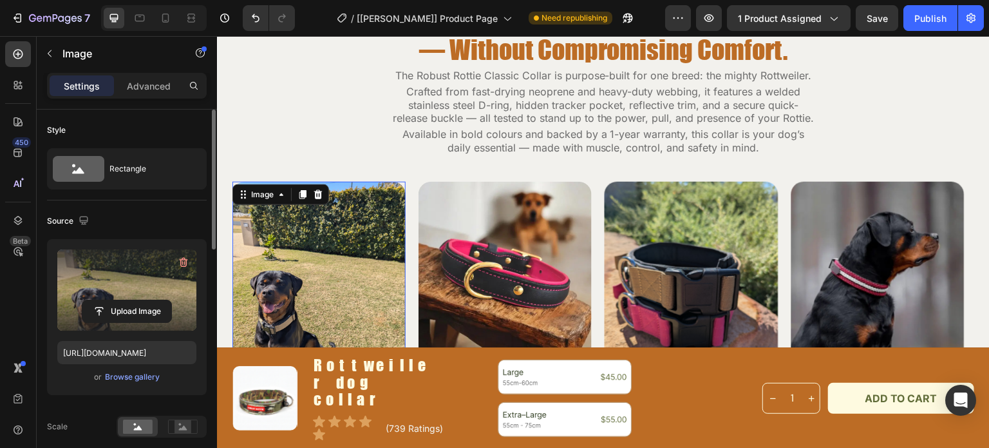
click at [182, 290] on label at bounding box center [126, 289] width 139 height 81
click at [171, 300] on input "file" at bounding box center [126, 311] width 89 height 22
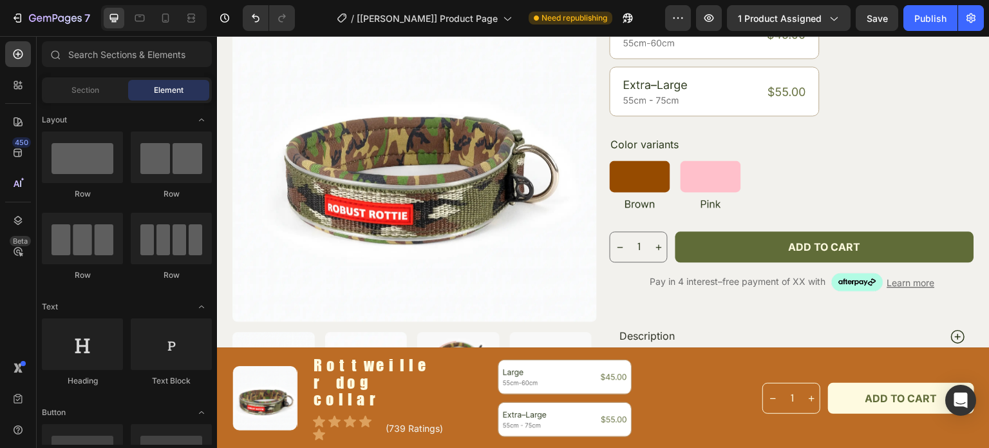
scroll to position [332, 0]
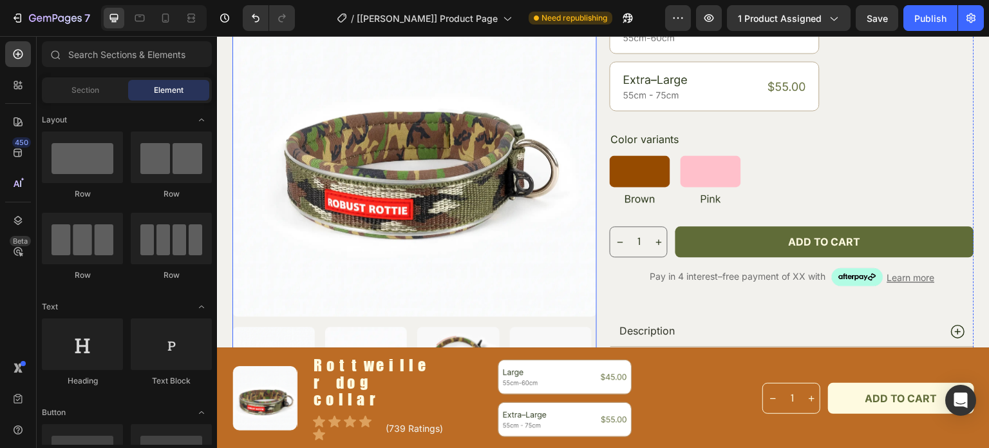
click at [523, 215] on img at bounding box center [415, 154] width 365 height 323
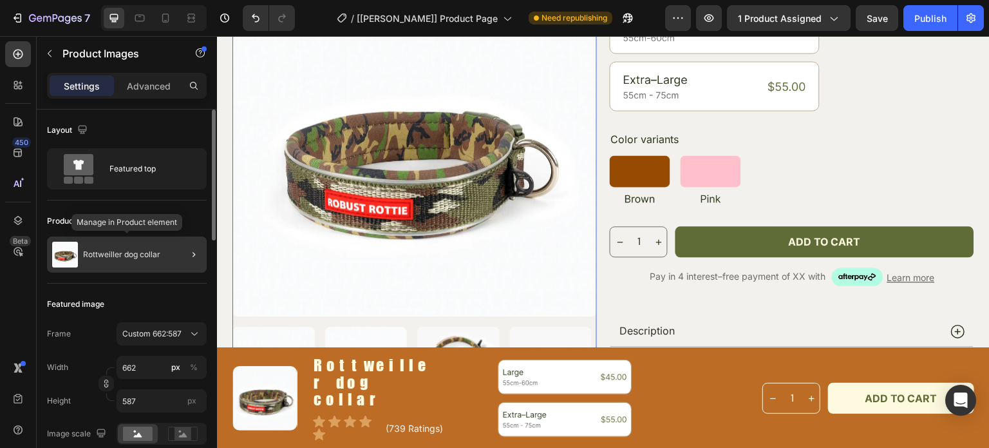
click at [160, 261] on div "Rottweiller dog collar" at bounding box center [127, 254] width 160 height 36
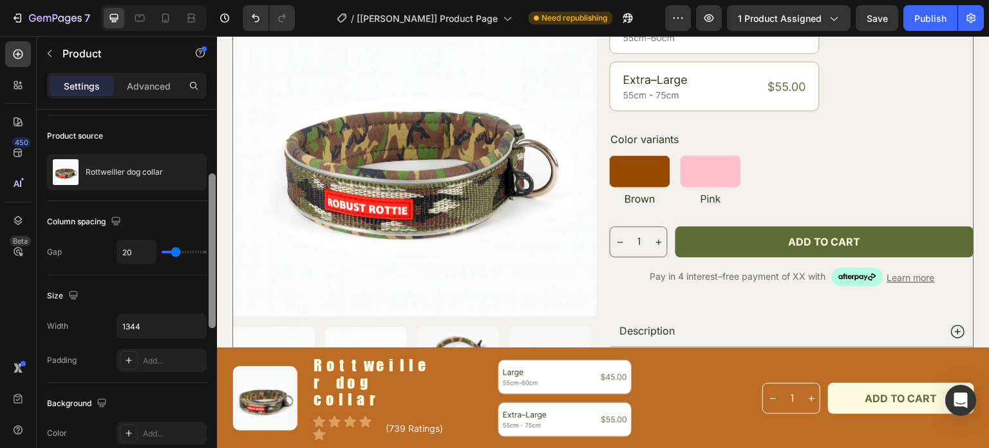
scroll to position [106, 0]
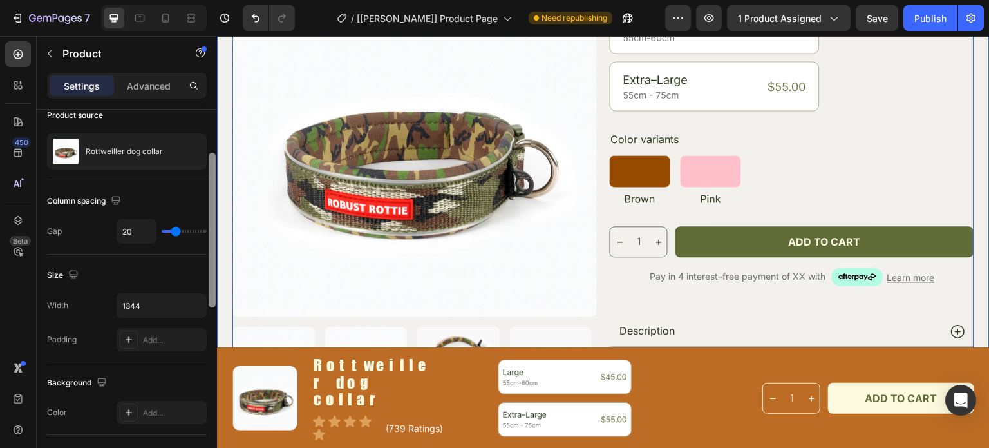
drag, startPoint x: 432, startPoint y: 256, endPoint x: 225, endPoint y: 328, distance: 218.6
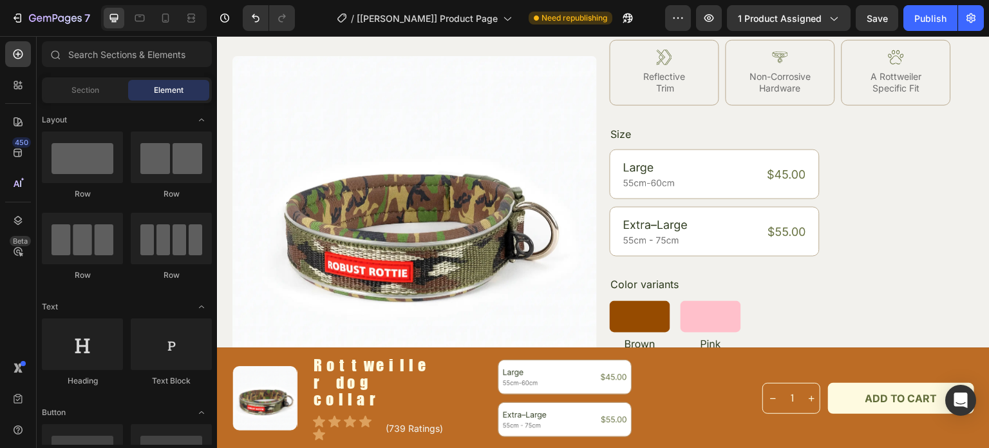
scroll to position [129, 0]
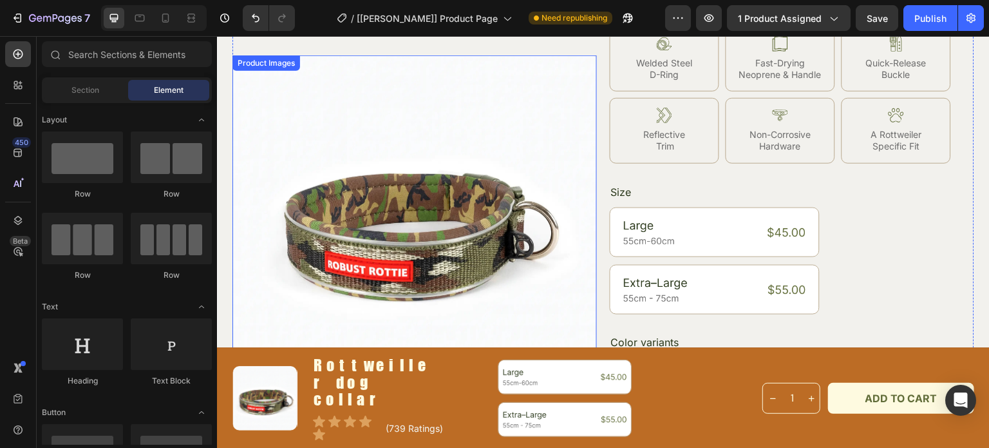
click at [556, 167] on img at bounding box center [415, 216] width 365 height 323
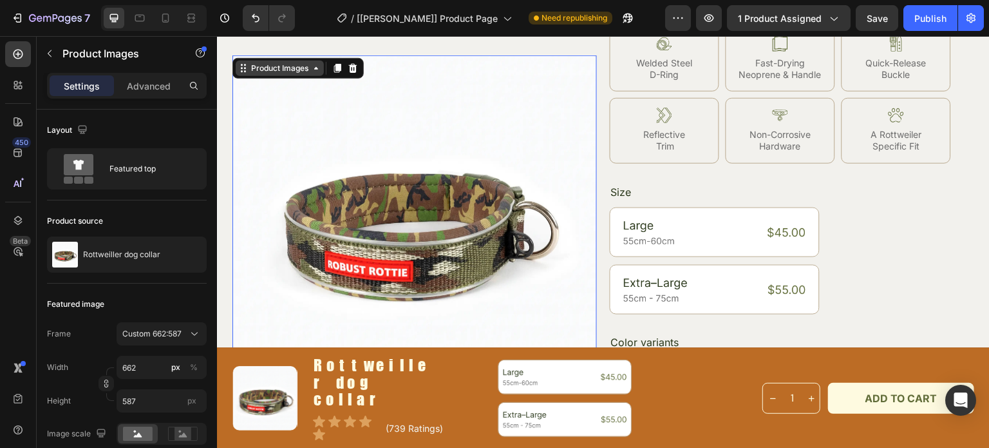
click at [267, 73] on div "Product Images" at bounding box center [280, 68] width 62 height 12
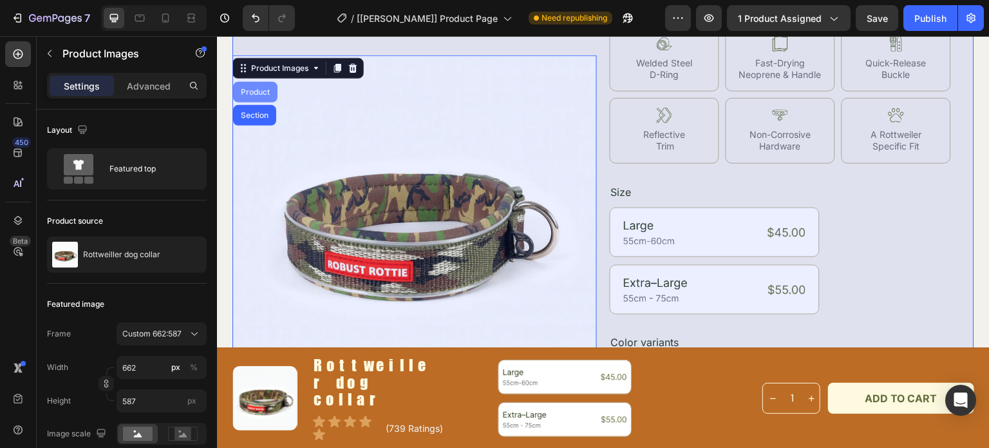
click at [265, 98] on div "Product" at bounding box center [255, 92] width 44 height 21
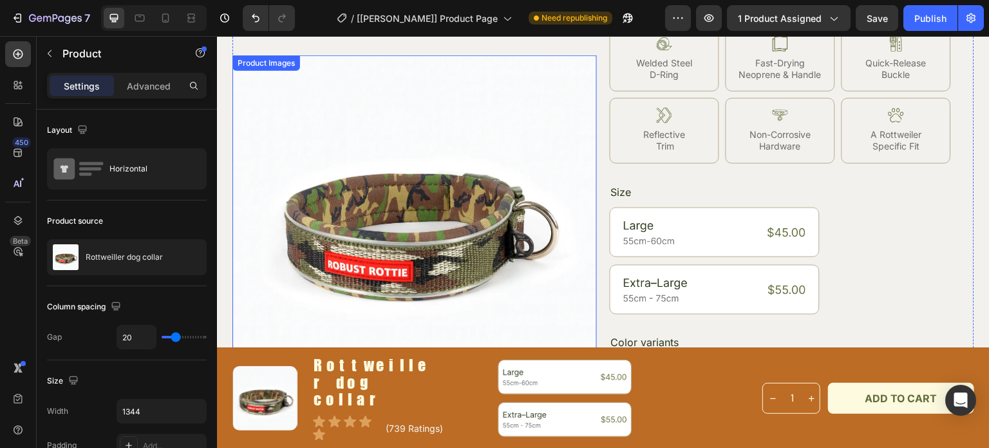
click at [265, 65] on div "Product Images" at bounding box center [266, 63] width 62 height 12
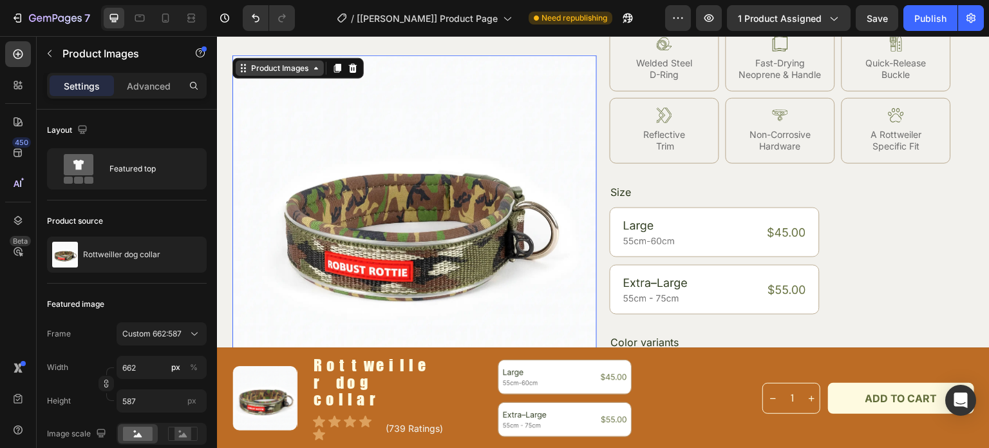
scroll to position [72, 0]
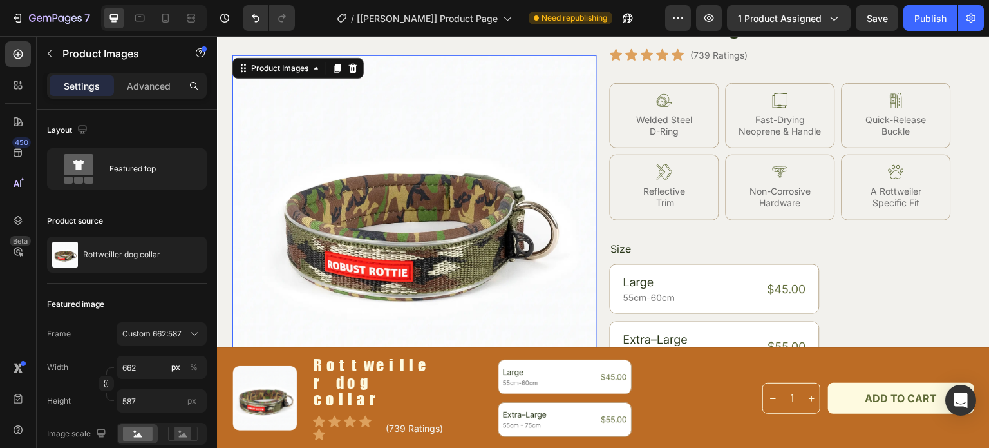
click at [312, 196] on img at bounding box center [415, 216] width 365 height 323
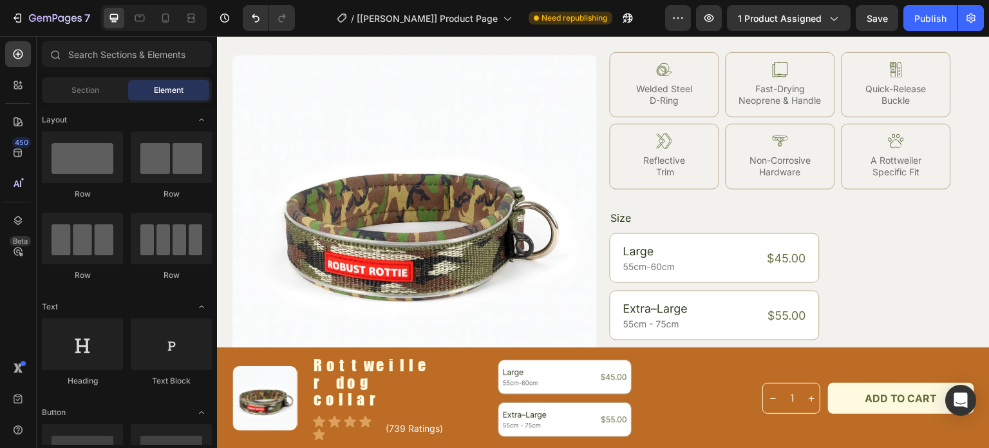
scroll to position [80, 0]
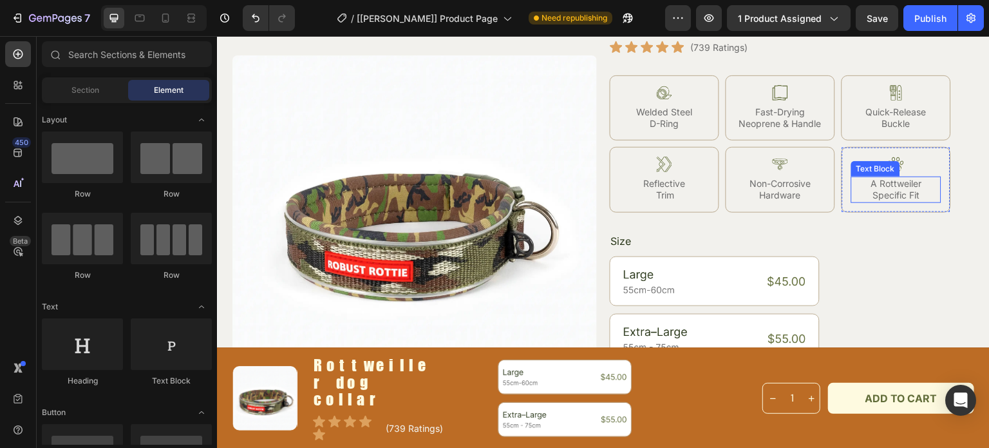
click at [905, 187] on p "A Rottweiler Specific Fit" at bounding box center [897, 189] width 88 height 23
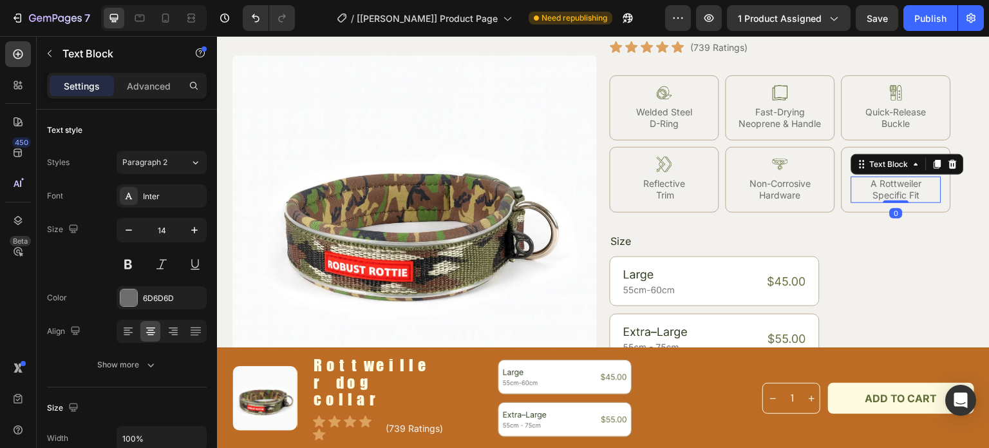
click at [920, 181] on p "A Rottweiler Specific Fit" at bounding box center [897, 189] width 88 height 23
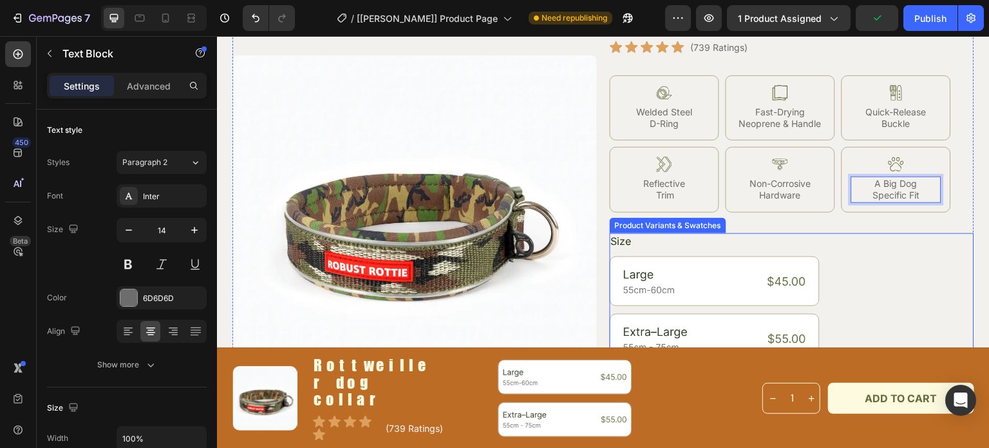
click at [903, 247] on div "Size Large Large Extra–Large Extra–Large" at bounding box center [792, 298] width 365 height 131
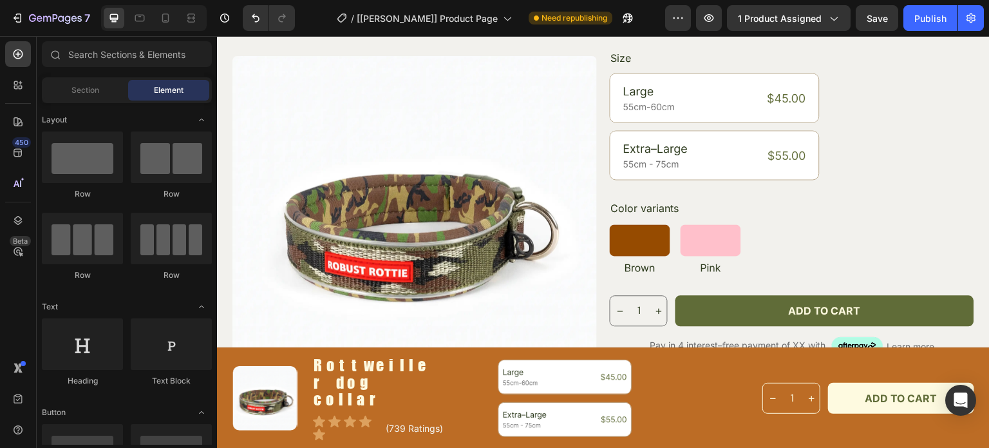
scroll to position [269, 0]
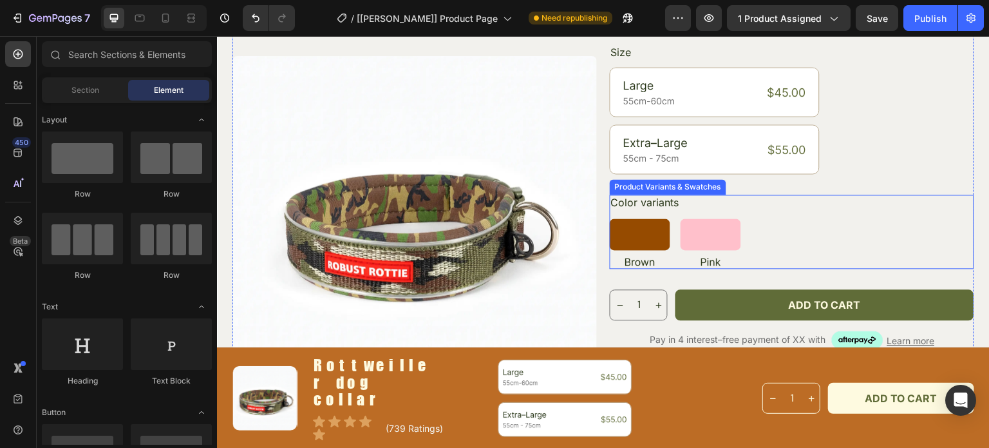
click at [648, 235] on img at bounding box center [640, 243] width 61 height 50
click at [610, 218] on input "Brown Brown" at bounding box center [609, 218] width 1 height 1
radio input "true"
radio input "false"
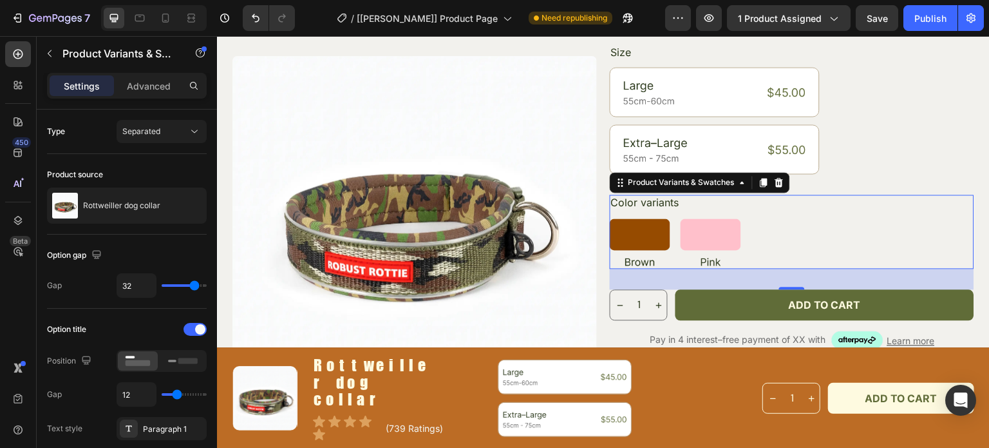
click at [636, 232] on img at bounding box center [640, 243] width 61 height 50
click at [610, 218] on input "Brown Brown" at bounding box center [609, 218] width 1 height 1
click at [650, 185] on div "Product Variants & Swatches" at bounding box center [681, 182] width 111 height 12
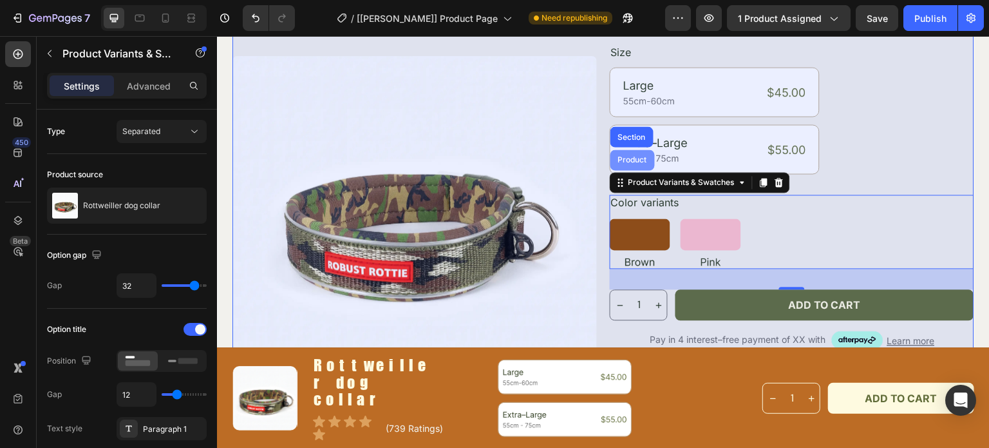
click at [634, 158] on div "Product" at bounding box center [633, 160] width 34 height 8
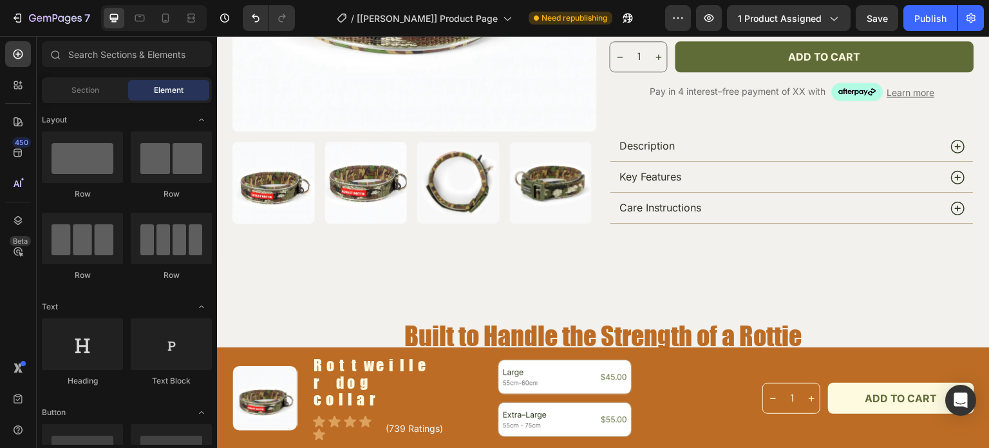
scroll to position [535, 0]
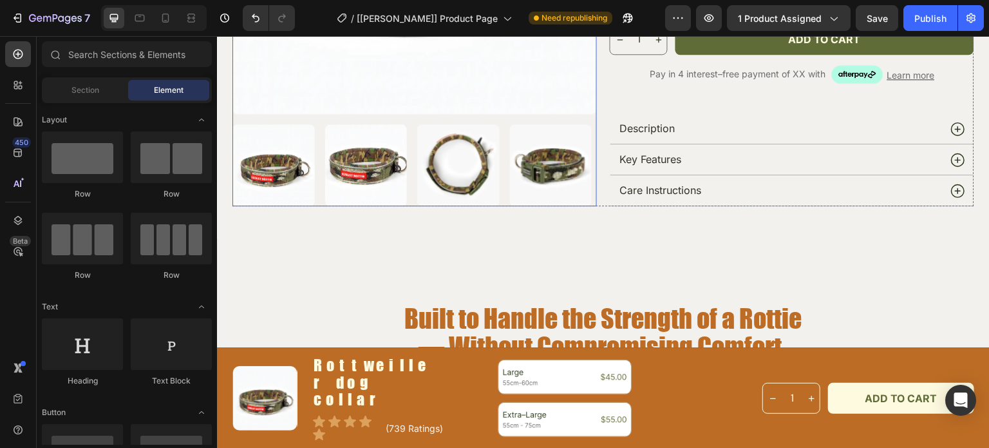
click at [539, 162] on img at bounding box center [551, 165] width 82 height 82
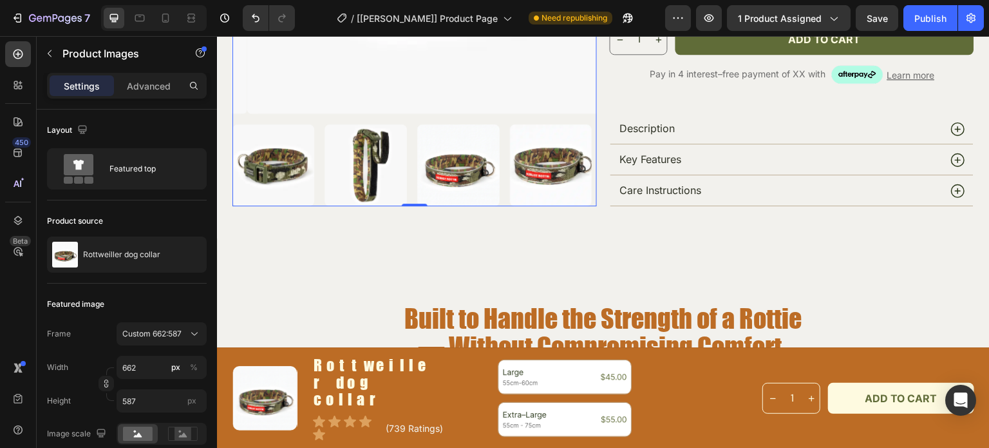
click at [306, 180] on img at bounding box center [274, 165] width 82 height 82
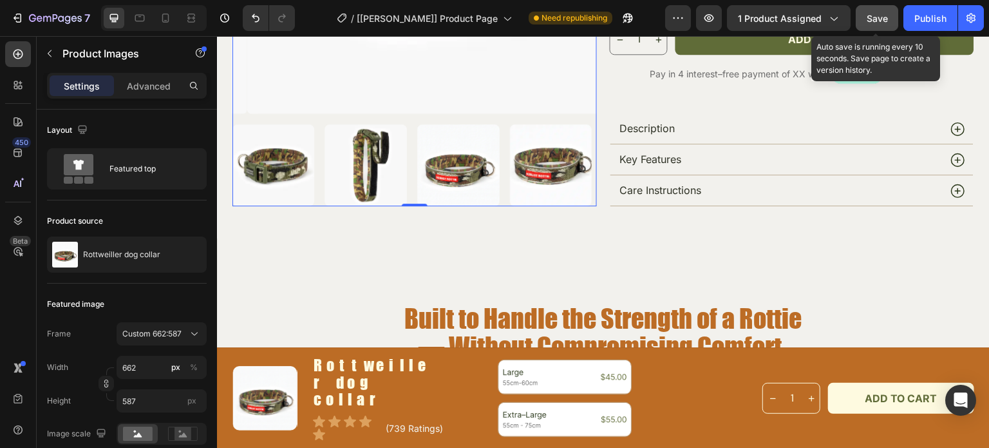
click at [872, 23] on div "Save" at bounding box center [877, 19] width 21 height 14
